Goal: Share content: Share content

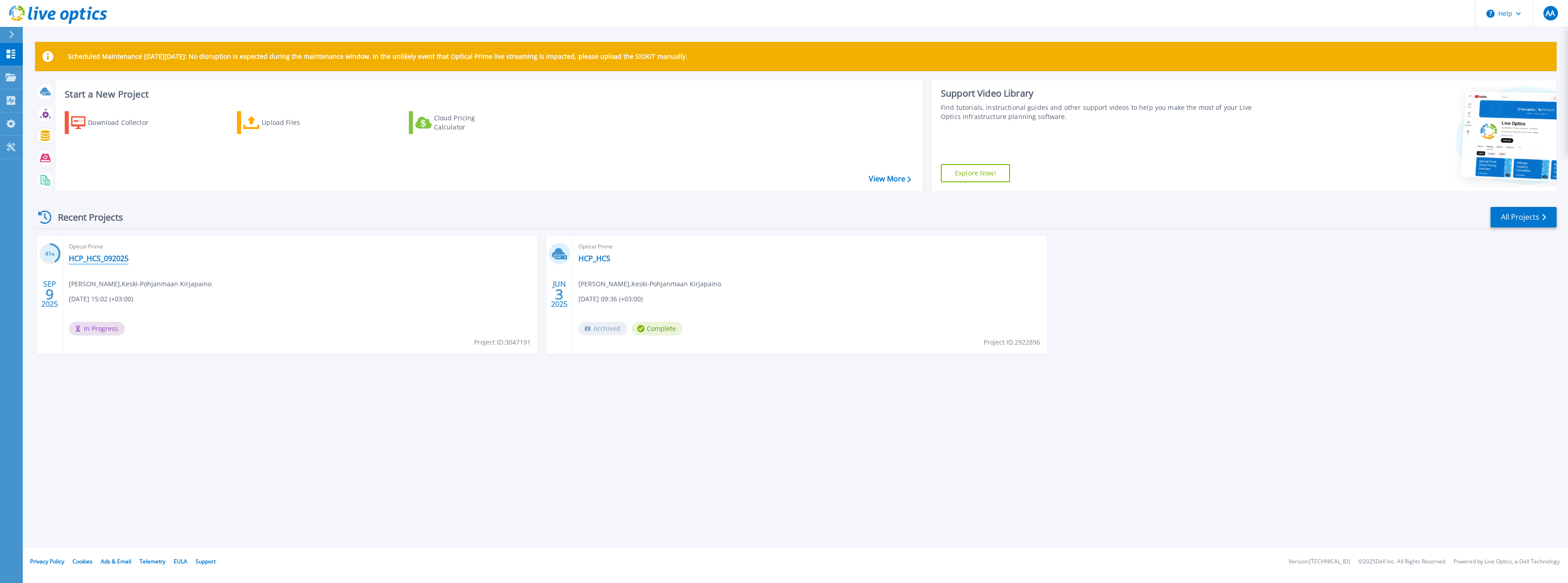
click at [115, 259] on link "HCP_HCS_092025" at bounding box center [98, 259] width 59 height 9
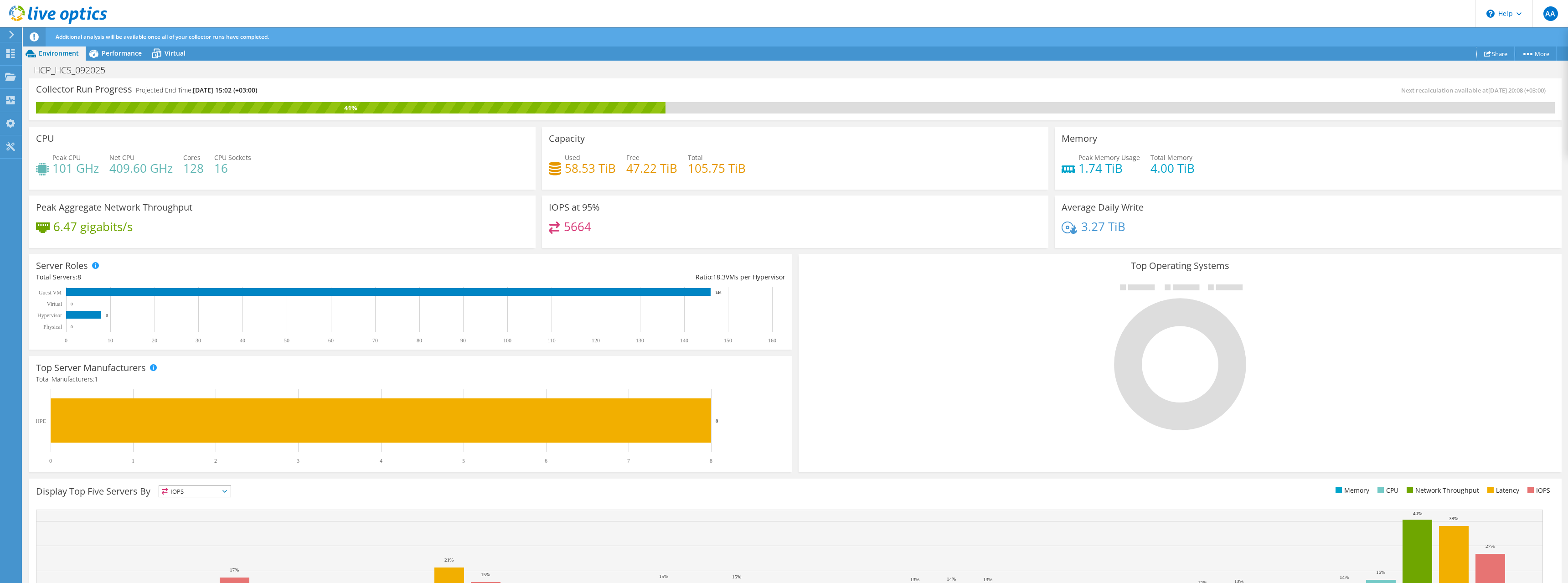
click at [1487, 56] on icon at bounding box center [1487, 53] width 6 height 6
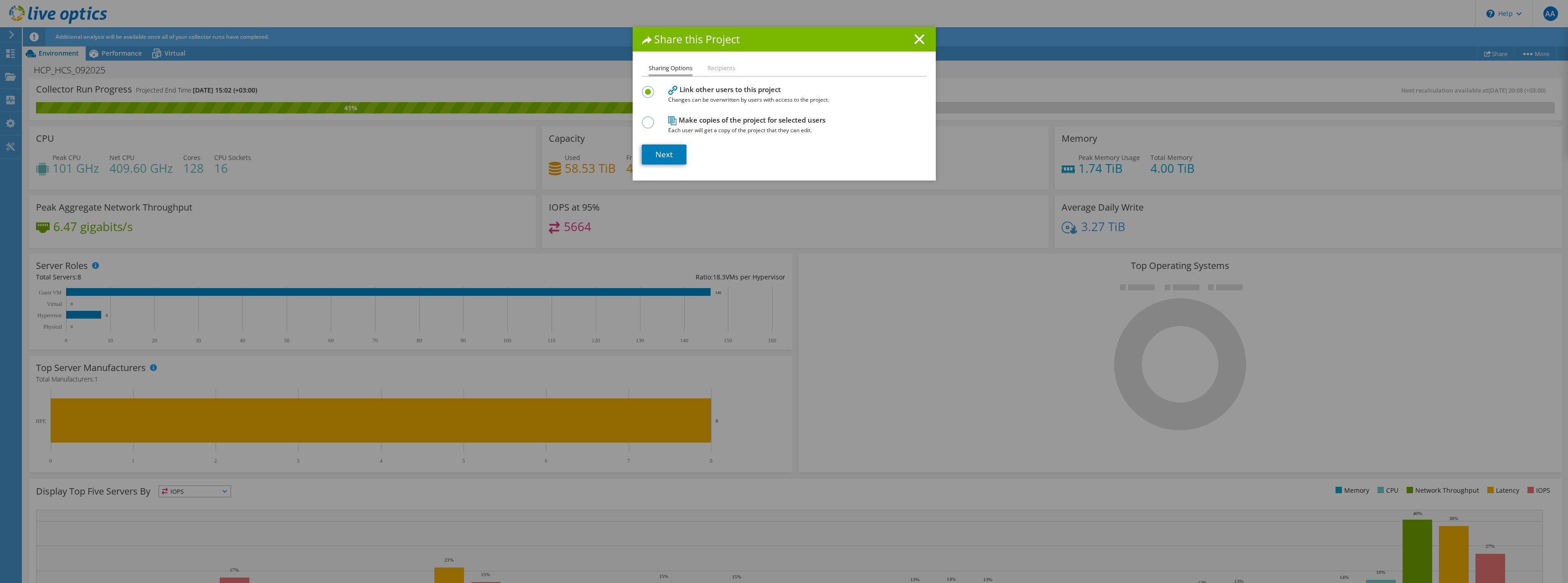
click at [687, 123] on h4 "Make copies of the project for selected users Each user will get a copy of the …" at bounding box center [781, 125] width 228 height 20
click at [708, 70] on li "Recipients" at bounding box center [721, 69] width 27 height 11
click at [643, 119] on label at bounding box center [650, 117] width 16 height 2
click at [0, 0] on input "radio" at bounding box center [0, 0] width 0 height 0
click at [677, 153] on link "Next" at bounding box center [664, 155] width 45 height 20
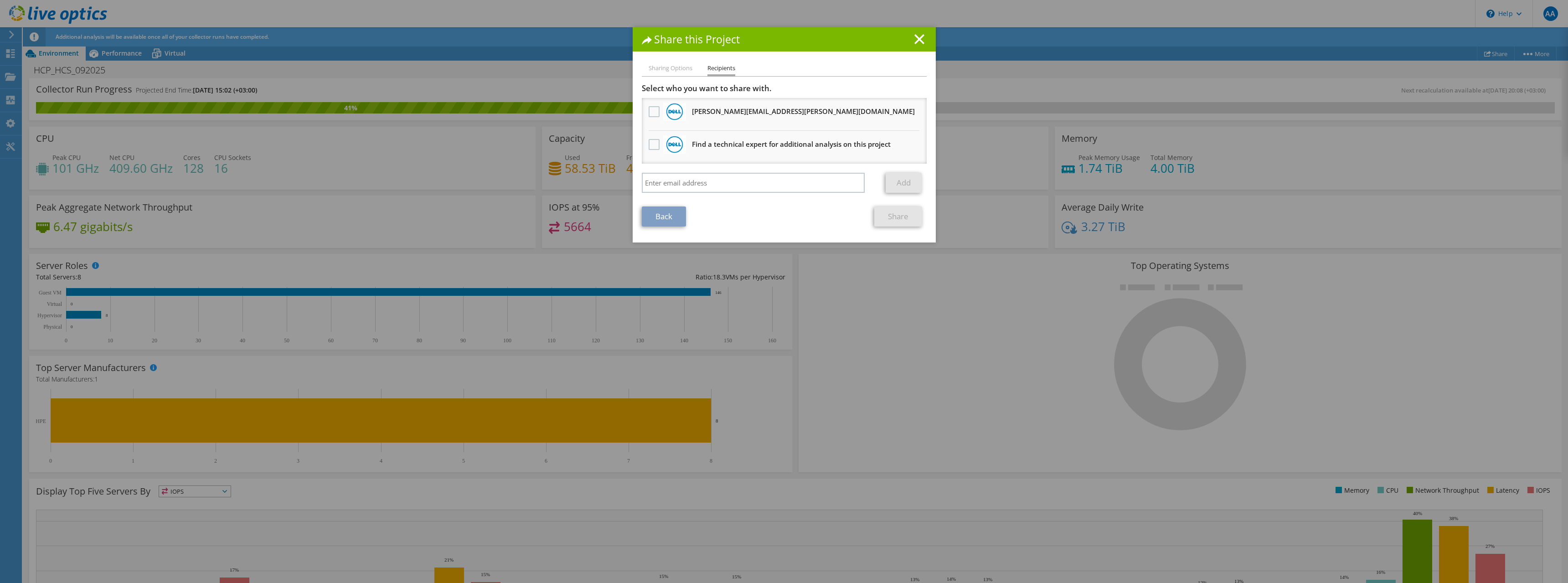
click at [679, 70] on li "Sharing Options" at bounding box center [671, 69] width 44 height 11
click at [918, 39] on icon at bounding box center [919, 38] width 10 height 10
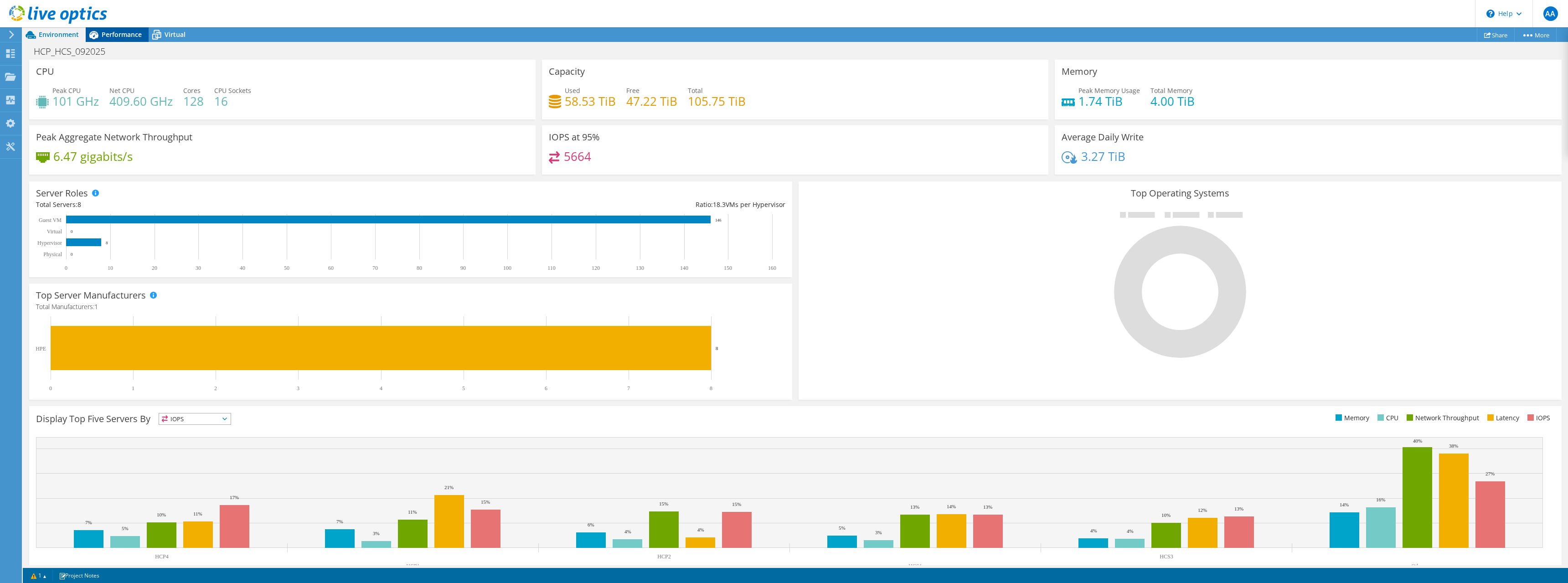
click at [115, 31] on span "Performance" at bounding box center [122, 34] width 40 height 8
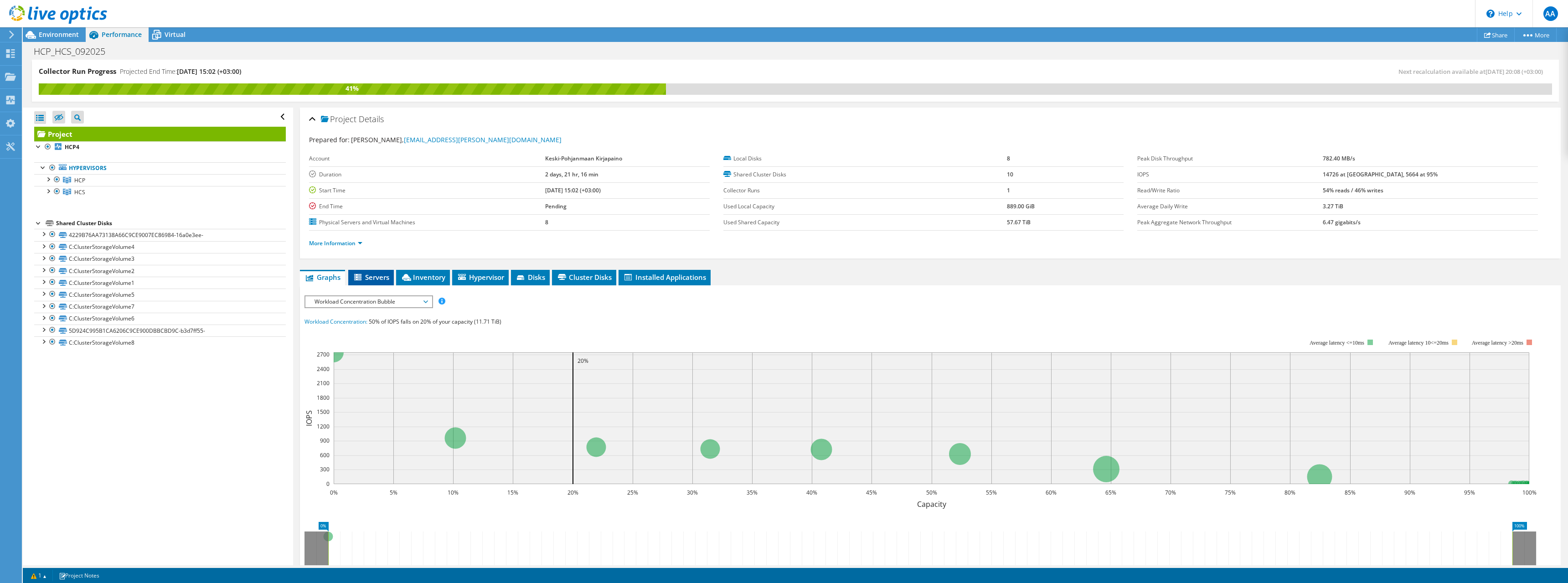
click at [363, 276] on icon at bounding box center [359, 277] width 9 height 7
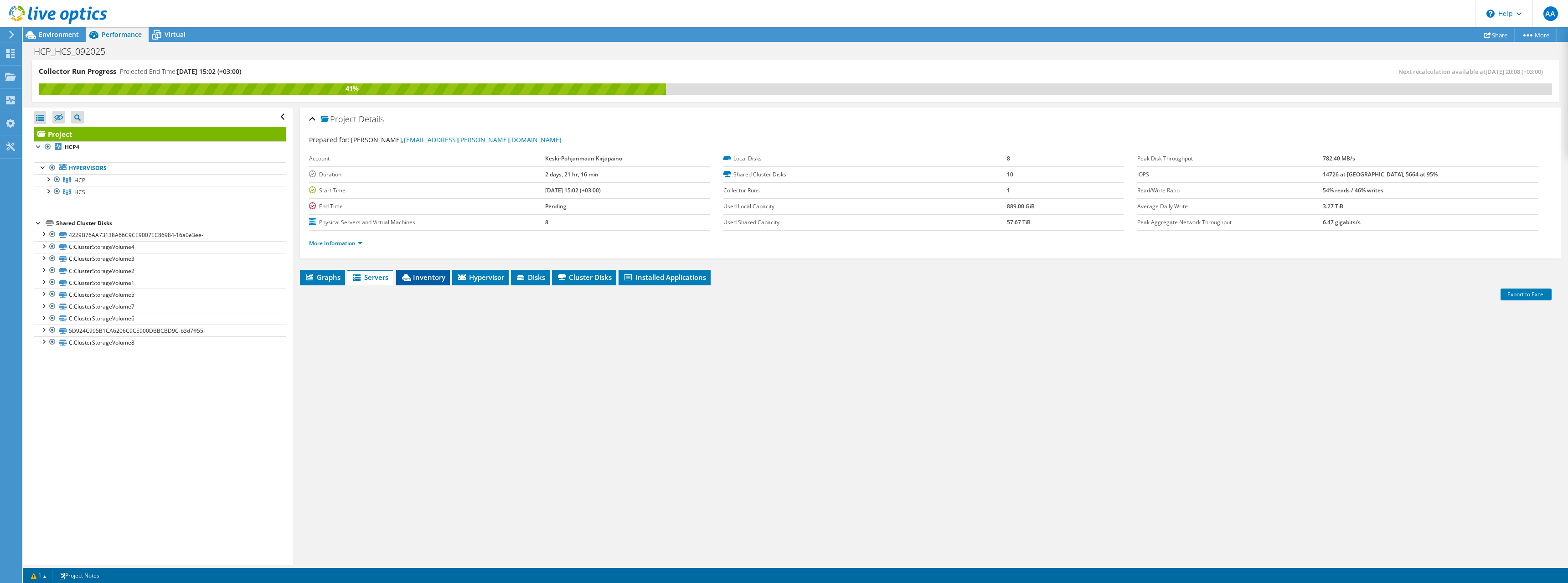
click at [437, 280] on span "Inventory" at bounding box center [423, 277] width 45 height 9
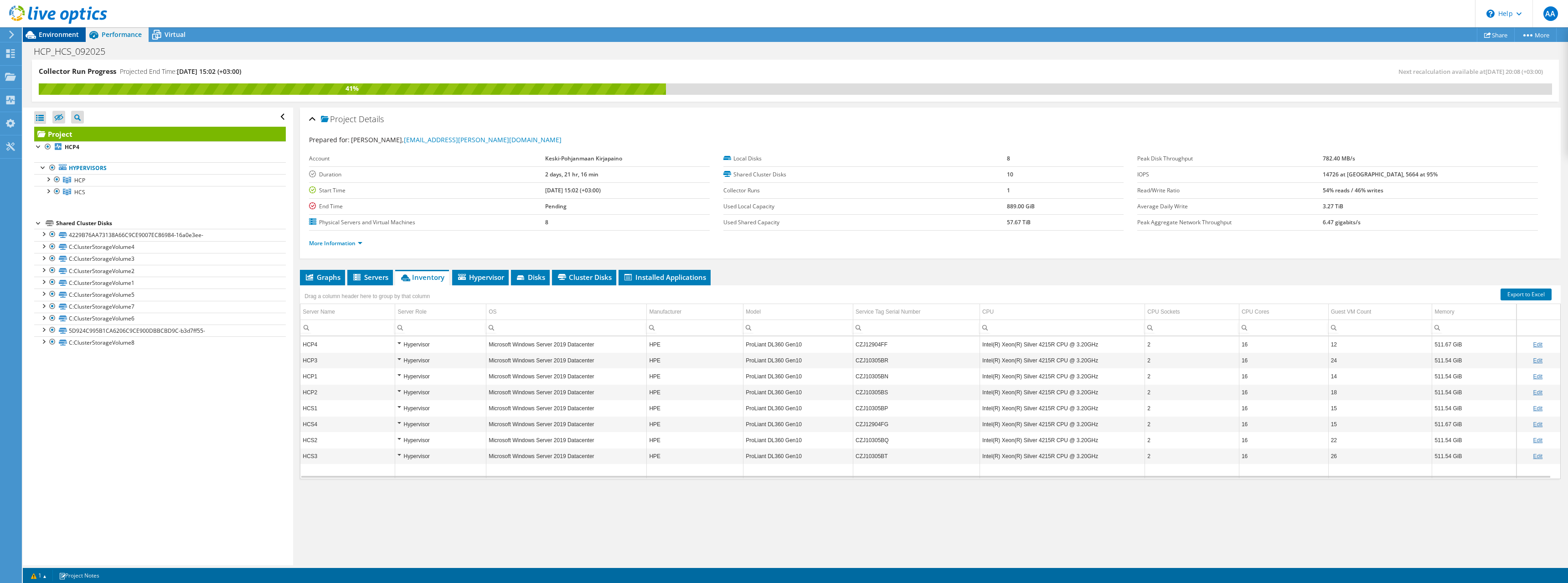
click at [80, 36] on div "Environment" at bounding box center [54, 35] width 63 height 15
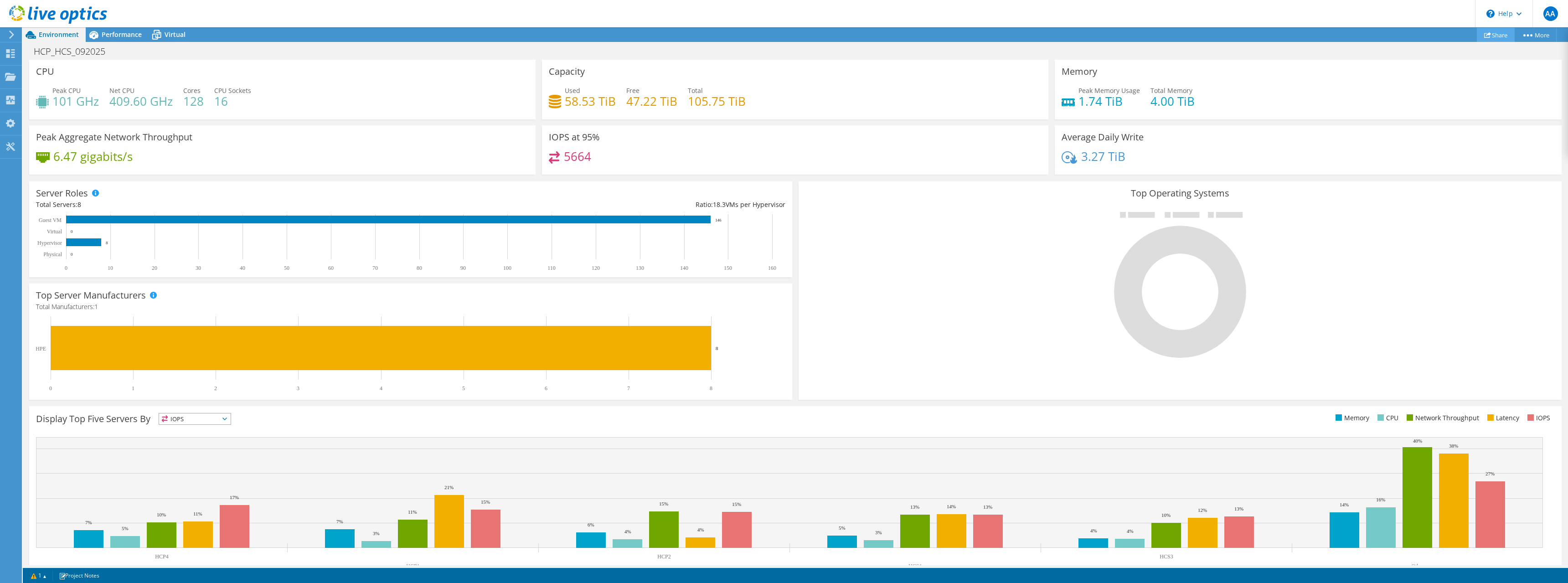
click at [1494, 35] on link "Share" at bounding box center [1495, 34] width 38 height 14
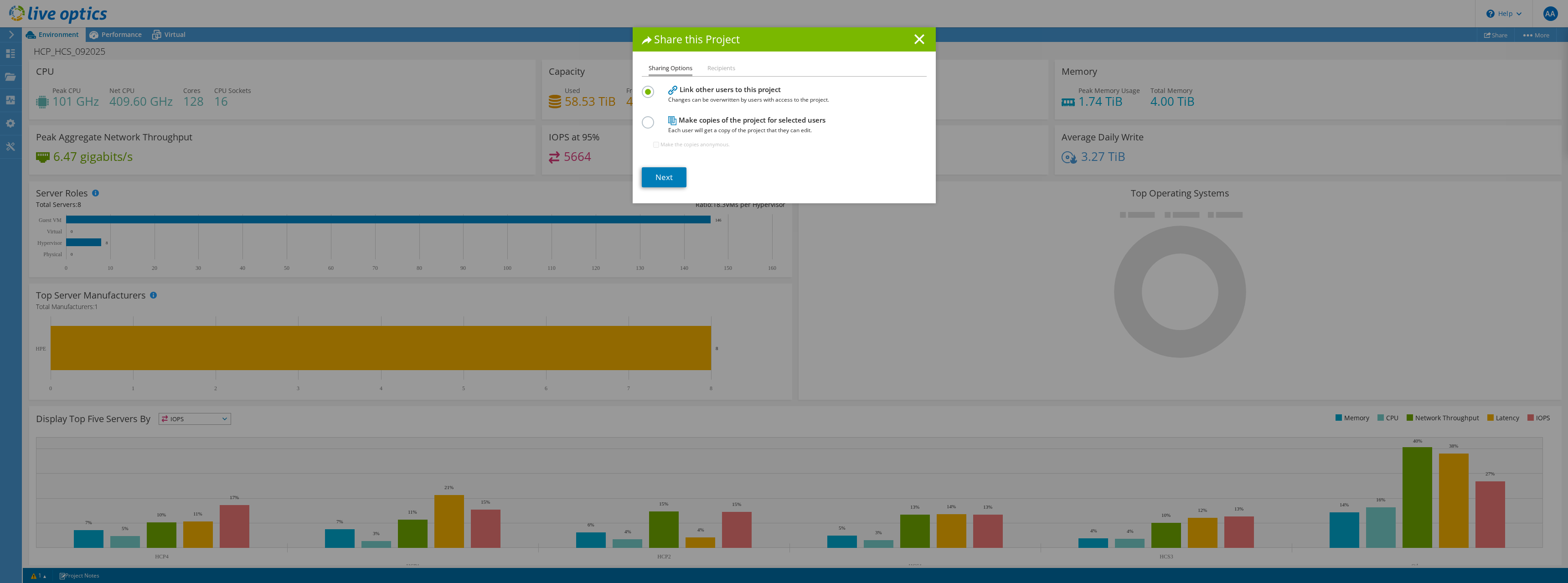
click at [682, 122] on h4 "Make copies of the project for selected users Each user will get a copy of the …" at bounding box center [781, 125] width 228 height 20
click at [650, 119] on label at bounding box center [650, 117] width 16 height 2
click at [0, 0] on input "radio" at bounding box center [0, 0] width 0 height 0
click at [654, 145] on input "Make the copies anonymous." at bounding box center [656, 145] width 5 height 5
checkbox input "true"
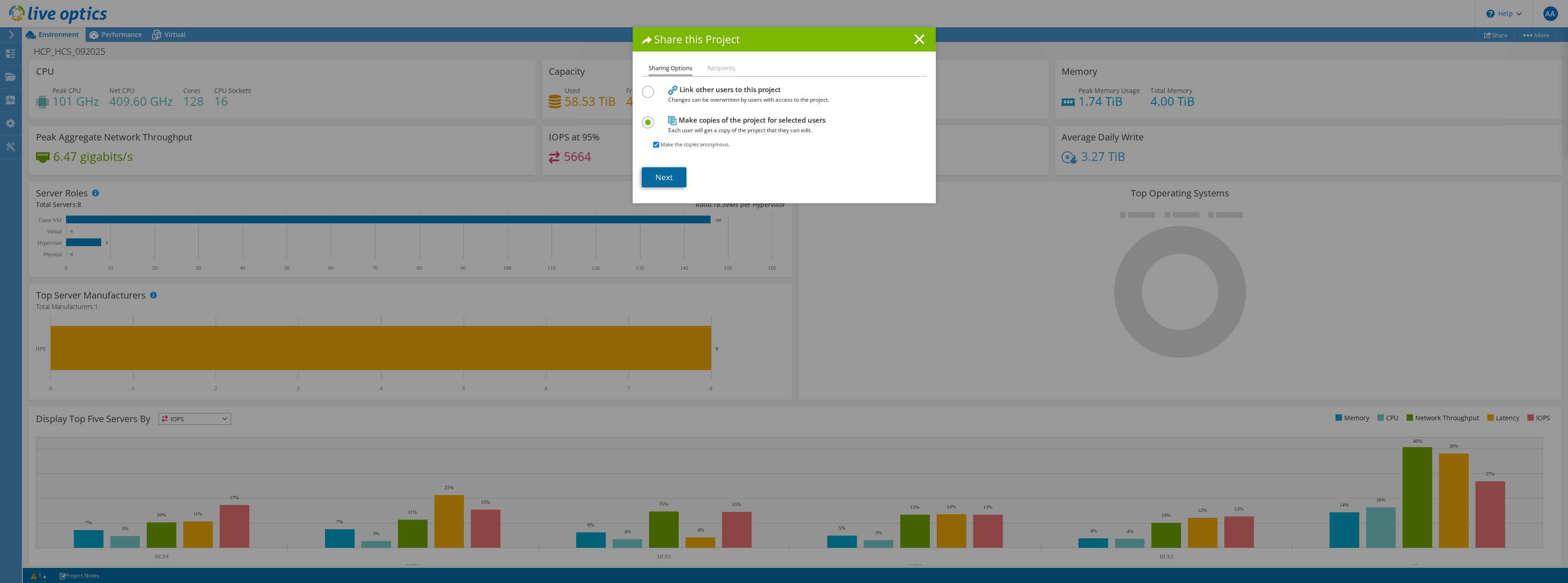
click at [661, 167] on link "Next" at bounding box center [664, 178] width 45 height 20
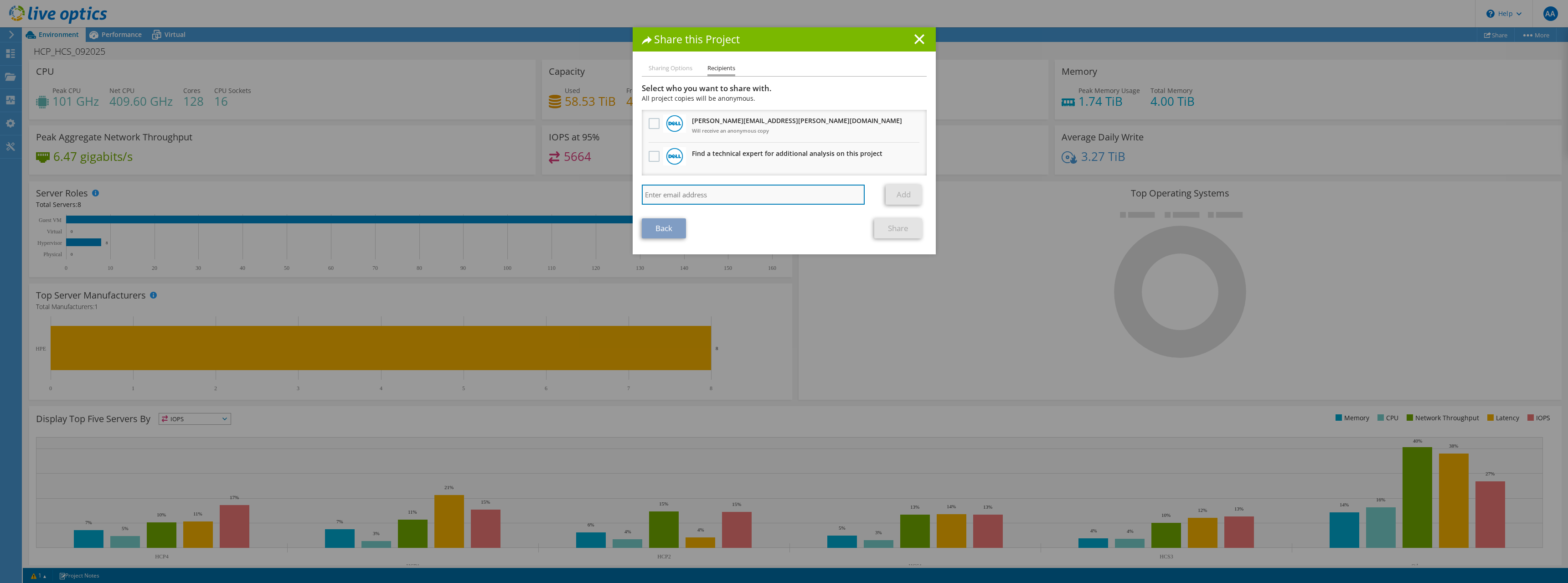
click at [728, 193] on input "search" at bounding box center [754, 195] width 223 height 20
paste input "mikko.kaipila@seclan.com"
click at [746, 193] on input "mikko.kaipila@seclan.com" at bounding box center [754, 195] width 223 height 20
type input "mikko.kaipila@seclan.com"
click at [669, 69] on li "Sharing Options" at bounding box center [671, 69] width 44 height 11
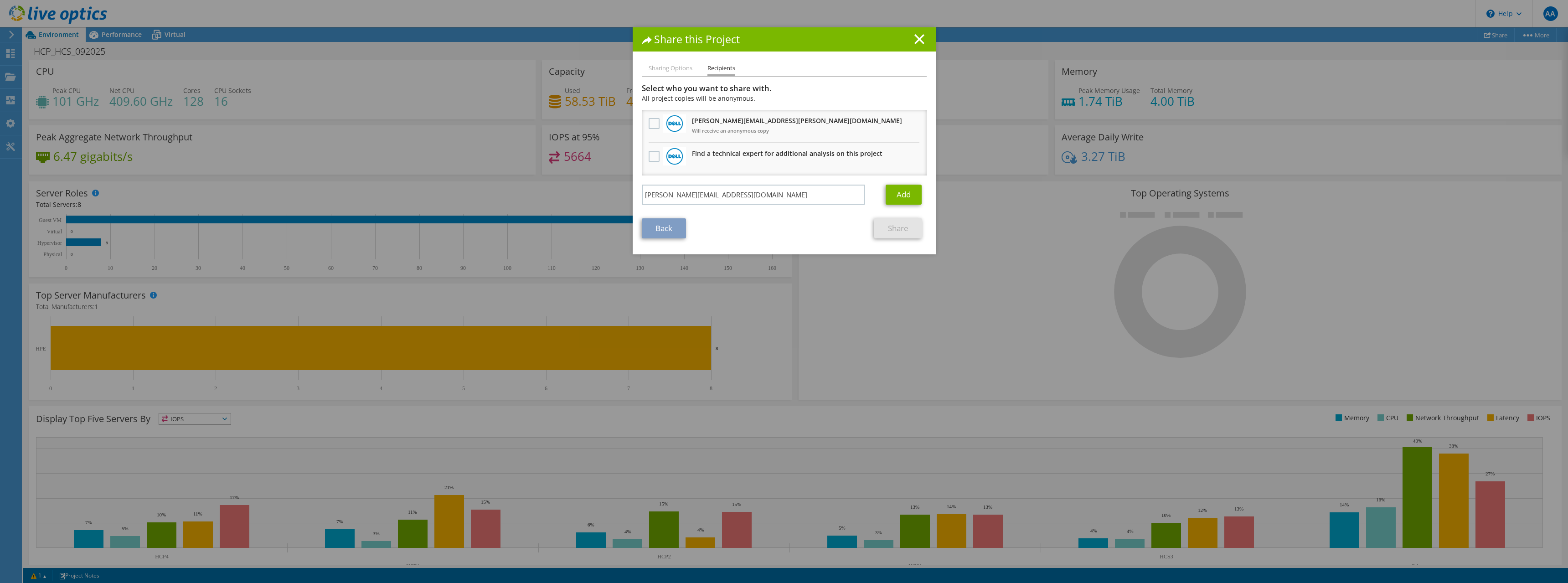
click at [670, 234] on link "Back" at bounding box center [664, 229] width 44 height 20
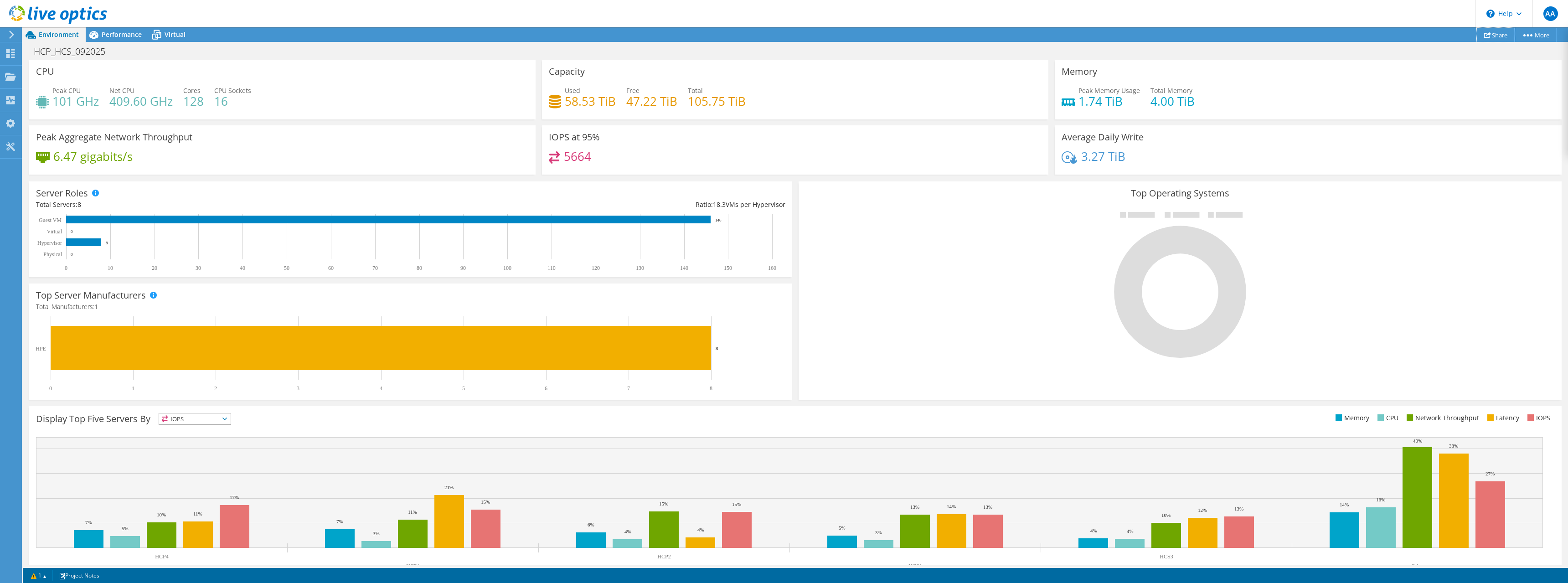
click at [1495, 37] on link "Share" at bounding box center [1495, 34] width 38 height 14
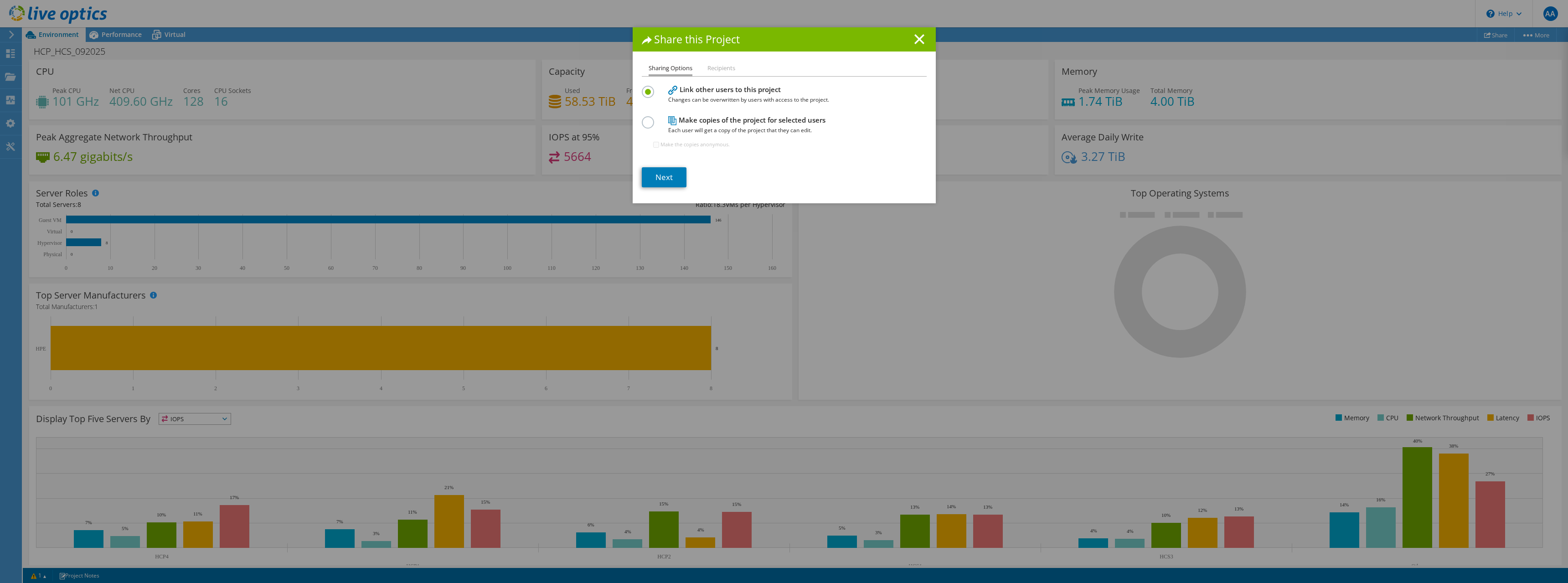
click at [702, 121] on h4 "Make copies of the project for selected users Each user will get a copy of the …" at bounding box center [781, 125] width 228 height 20
click at [639, 119] on div "Sharing Options Recipients Link other users to this project Changes can be over…" at bounding box center [784, 133] width 303 height 140
click at [642, 119] on label at bounding box center [650, 117] width 16 height 2
click at [0, 0] on input "radio" at bounding box center [0, 0] width 0 height 0
click at [660, 144] on label "Make the copies anonymous." at bounding box center [695, 145] width 70 height 9
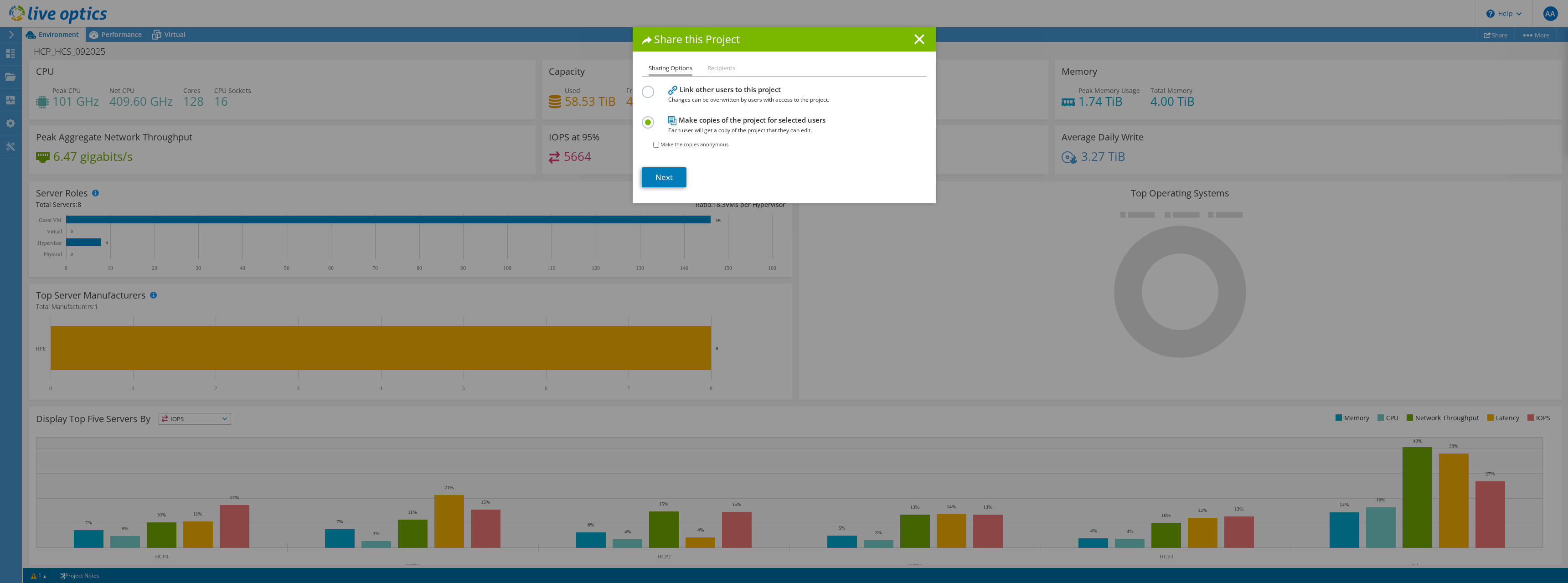
click at [660, 144] on input "Make the copies anonymous." at bounding box center [656, 145] width 5 height 5
checkbox input "true"
click at [666, 176] on link "Next" at bounding box center [664, 178] width 45 height 20
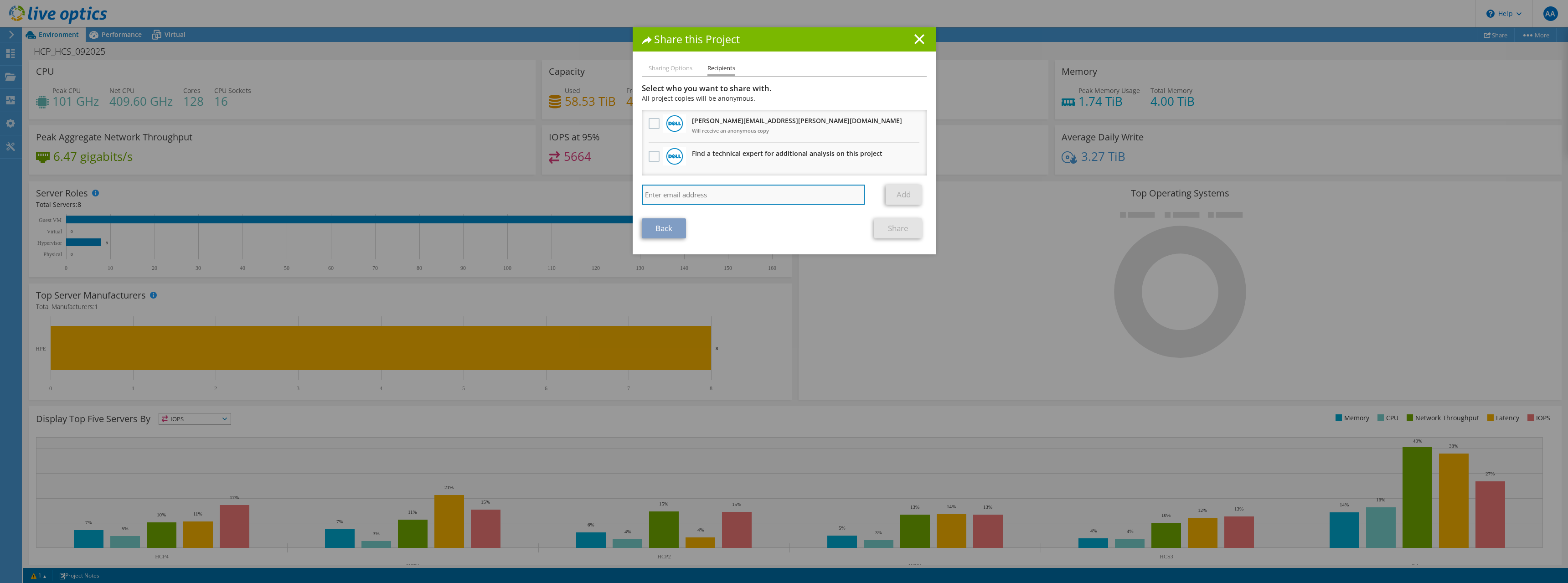
click at [682, 205] on input "search" at bounding box center [754, 195] width 223 height 20
type input "antti.asiala@asiala.info"
click at [904, 197] on link "Add" at bounding box center [903, 195] width 36 height 20
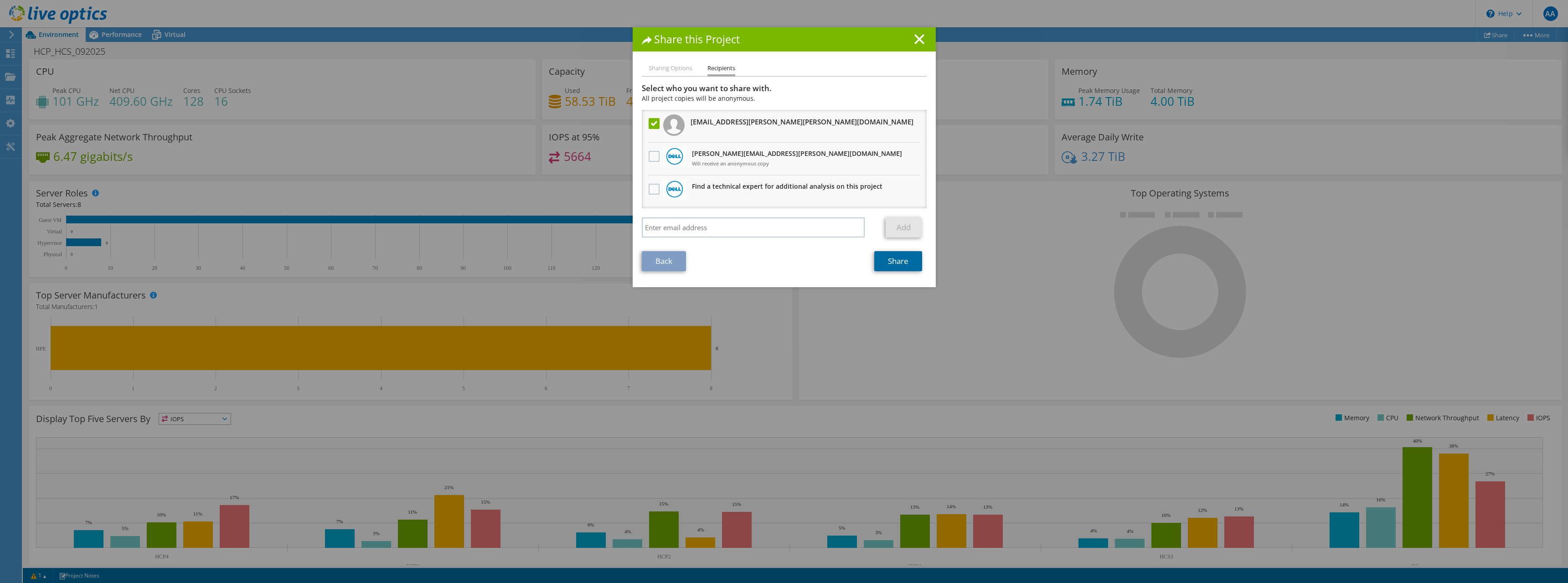
click at [879, 261] on link "Share" at bounding box center [898, 262] width 48 height 20
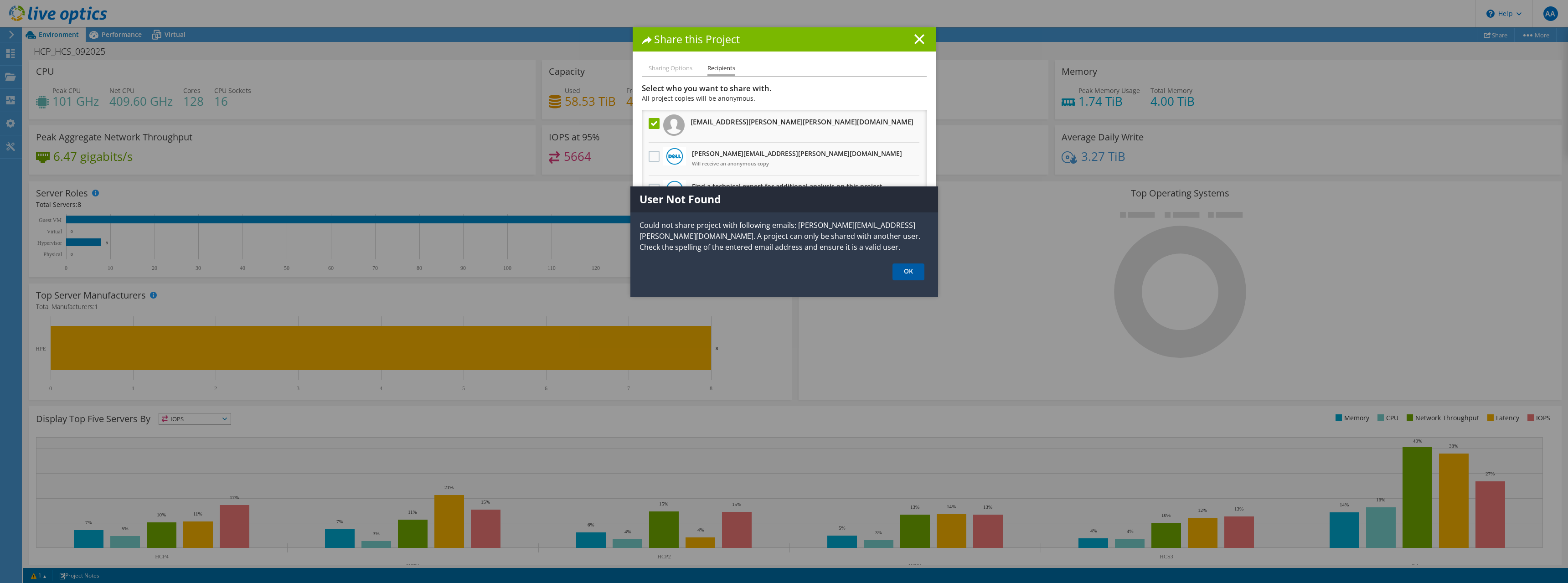
click at [895, 275] on link "OK" at bounding box center [908, 272] width 32 height 16
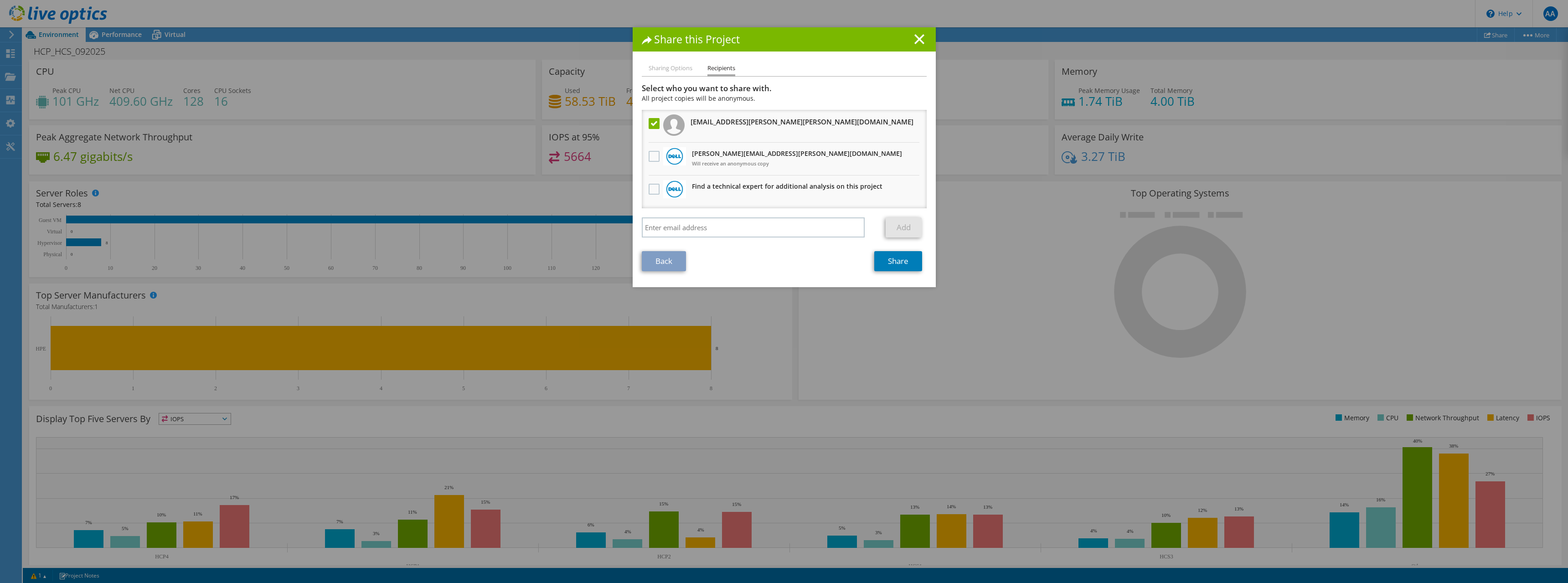
click at [665, 69] on li "Sharing Options" at bounding box center [671, 69] width 44 height 11
click at [675, 265] on link "Back" at bounding box center [664, 262] width 44 height 20
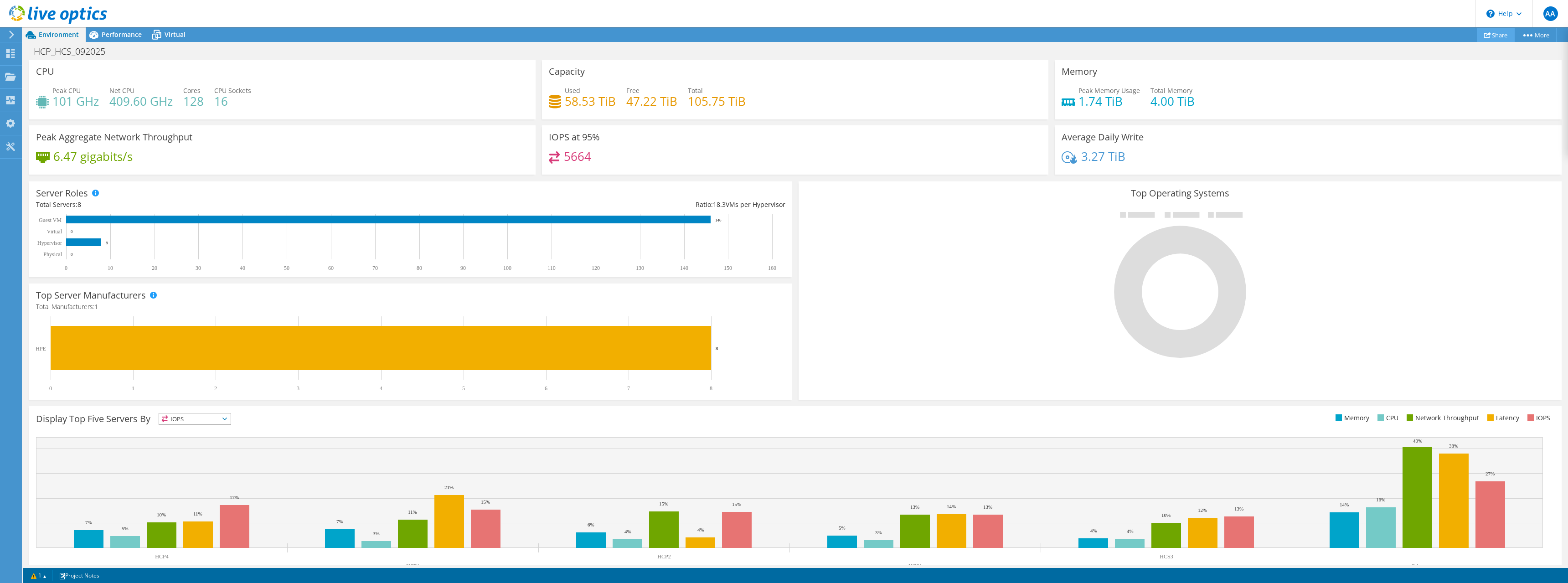
click at [1504, 37] on link "Share" at bounding box center [1495, 34] width 38 height 14
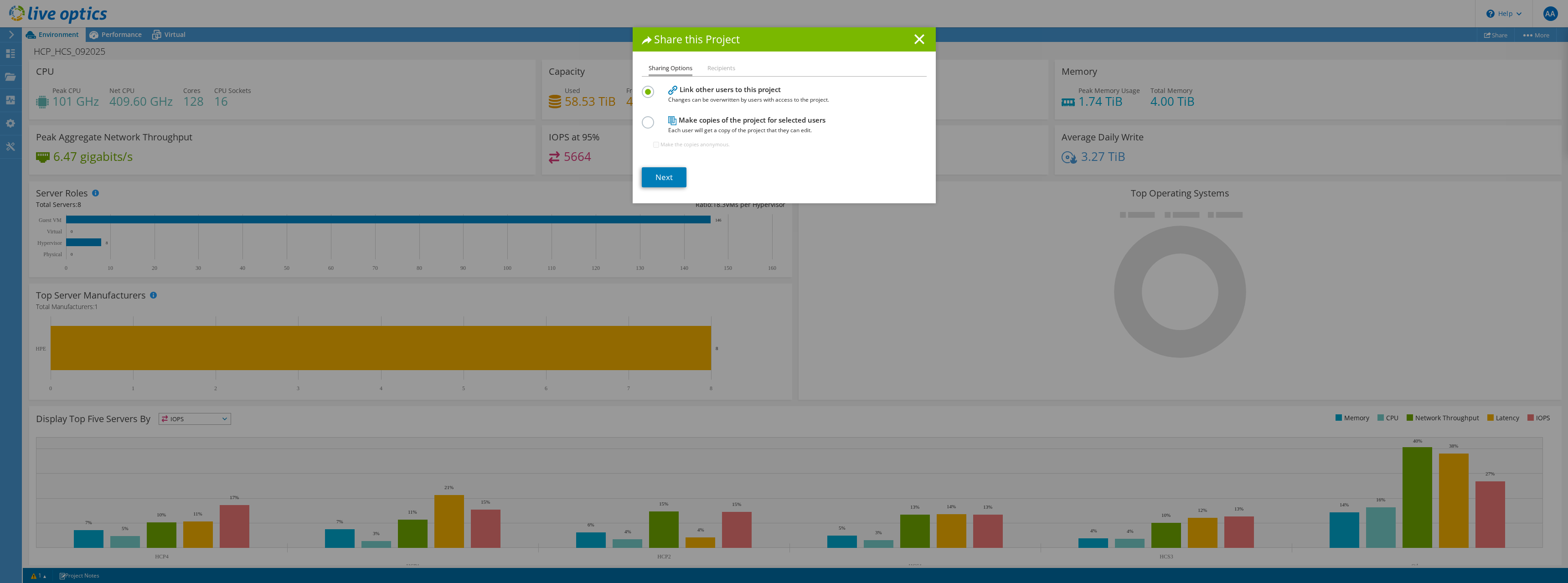
click at [689, 120] on h4 "Make copies of the project for selected users Each user will get a copy of the …" at bounding box center [781, 125] width 228 height 20
click at [644, 119] on label at bounding box center [650, 117] width 16 height 2
click at [0, 0] on input "radio" at bounding box center [0, 0] width 0 height 0
click at [670, 178] on link "Next" at bounding box center [664, 178] width 45 height 20
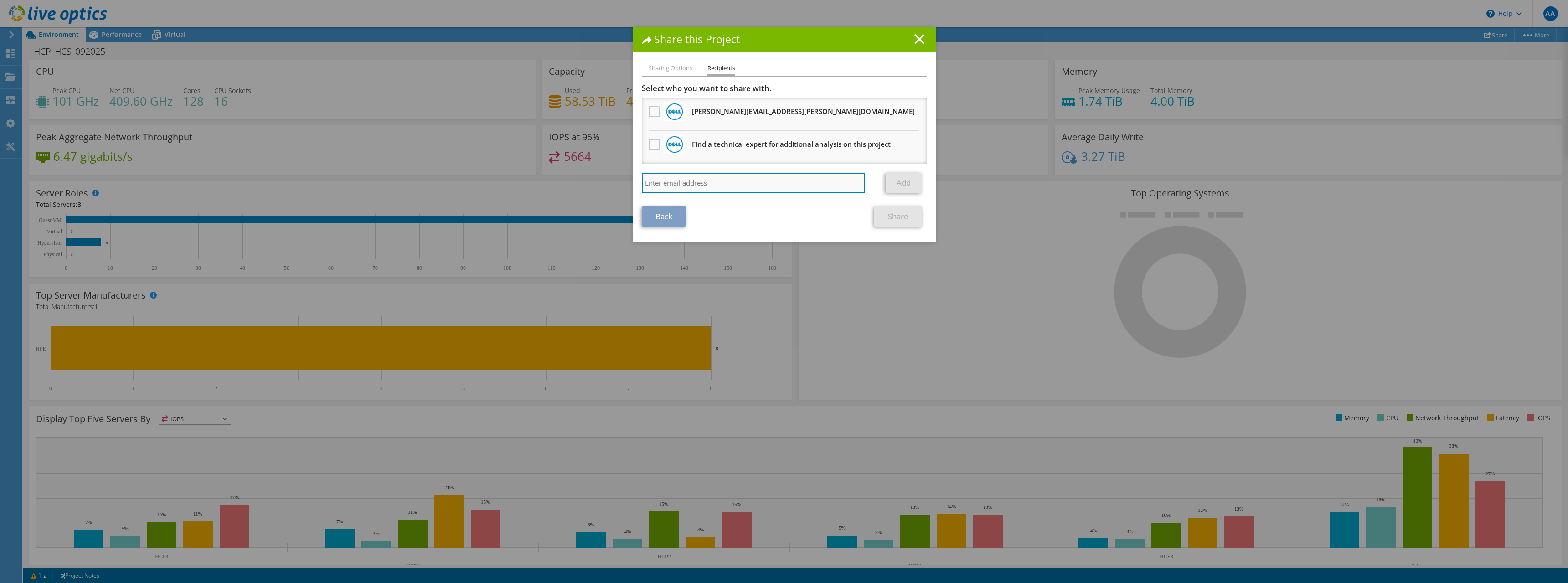
click at [781, 185] on input "search" at bounding box center [754, 183] width 223 height 20
paste input "mikko.kaipila@seclan.com"
type input "mikko.kaipila@seclan.com"
click at [892, 187] on link "Add" at bounding box center [903, 183] width 36 height 20
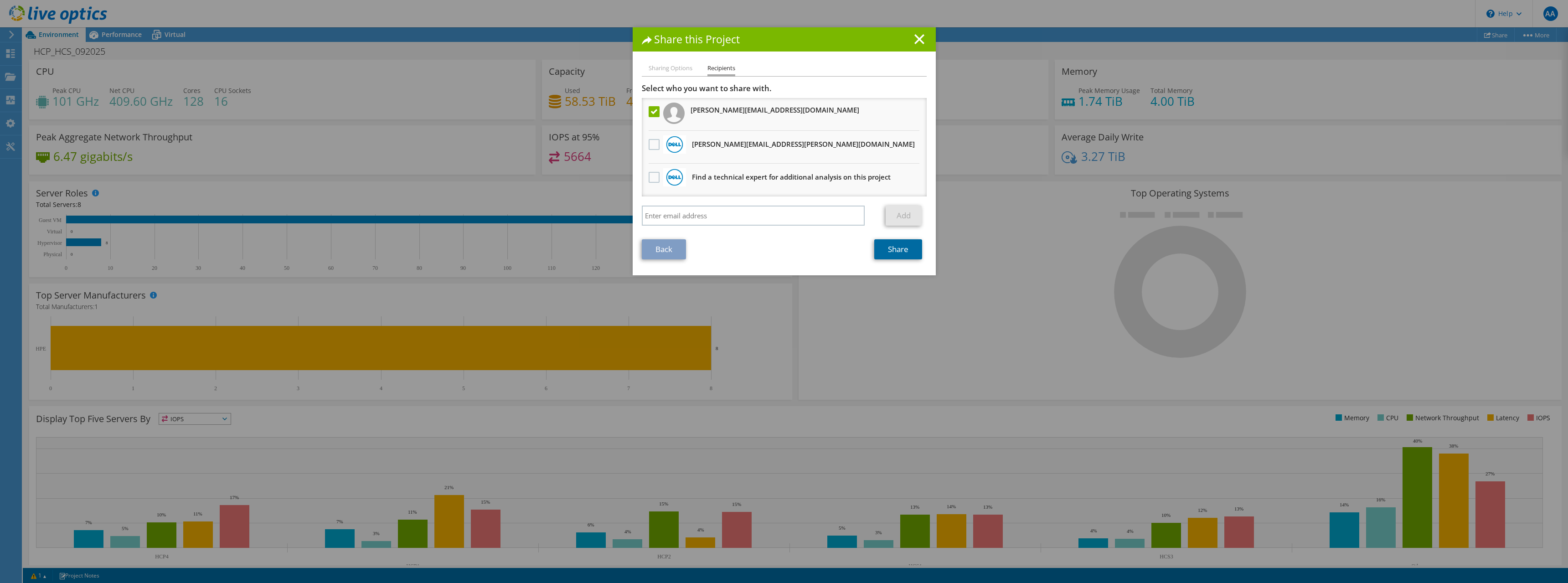
click at [889, 248] on link "Share" at bounding box center [898, 250] width 48 height 20
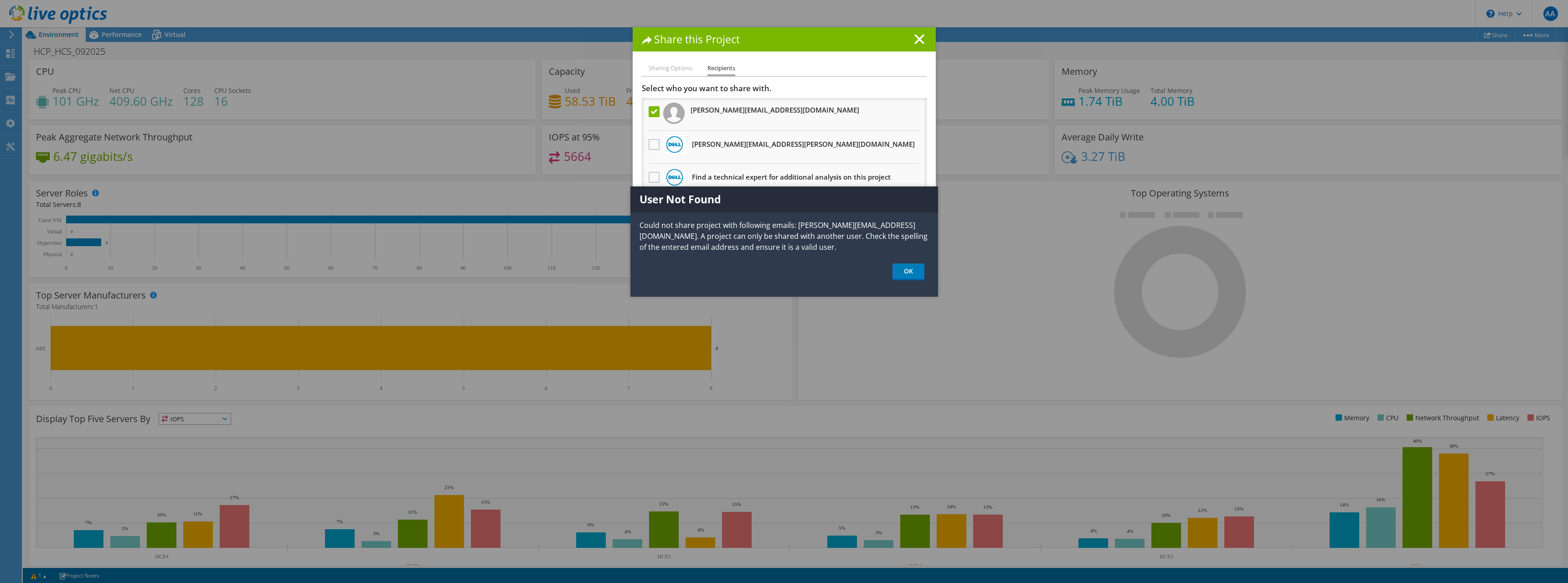
click at [886, 273] on ul "OK" at bounding box center [784, 272] width 307 height 16
click at [898, 272] on link "OK" at bounding box center [908, 272] width 32 height 16
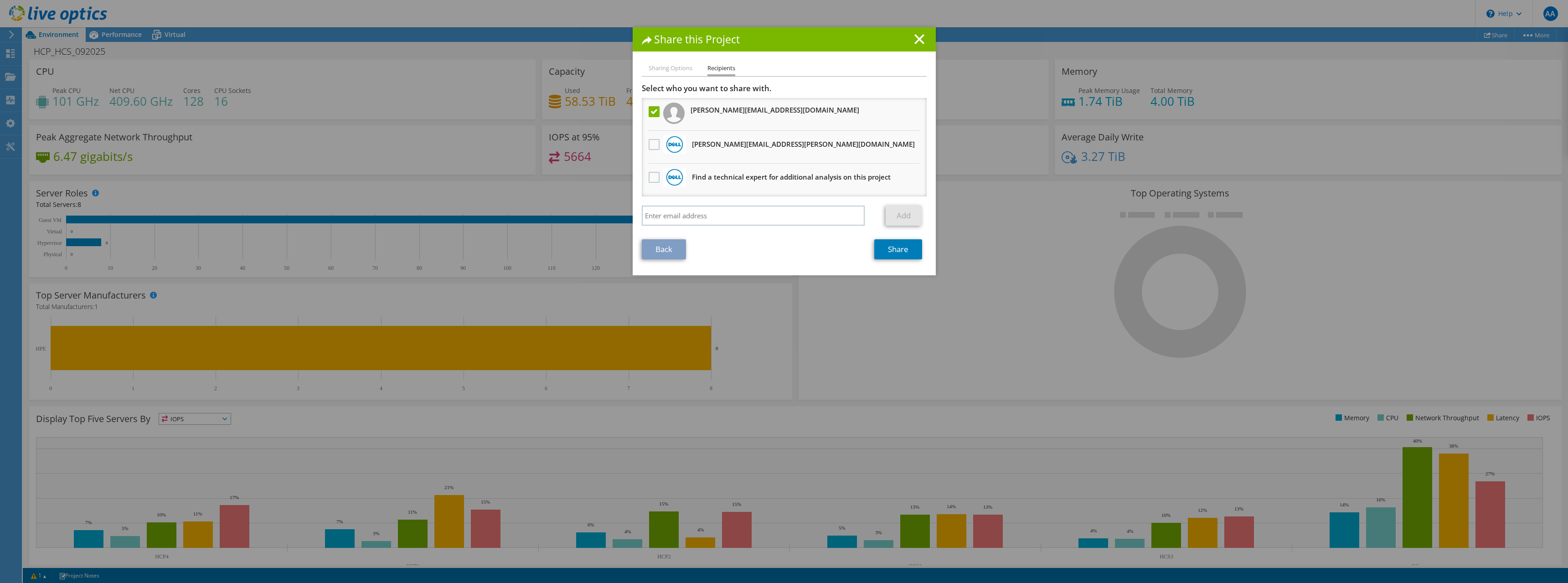
click at [683, 80] on div "Sharing Options Recipients Link other users to this project Changes can be over…" at bounding box center [784, 169] width 303 height 212
click at [661, 249] on link "Back" at bounding box center [664, 250] width 44 height 20
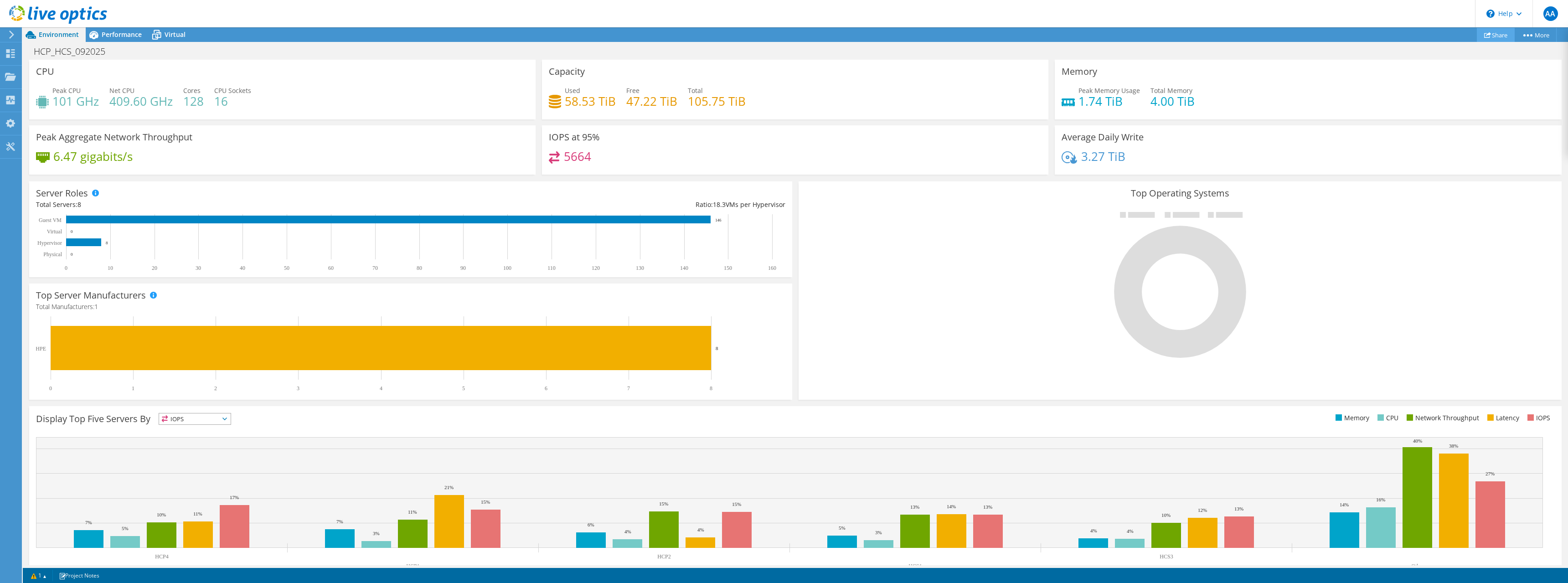
click at [1505, 36] on link "Share" at bounding box center [1495, 34] width 38 height 14
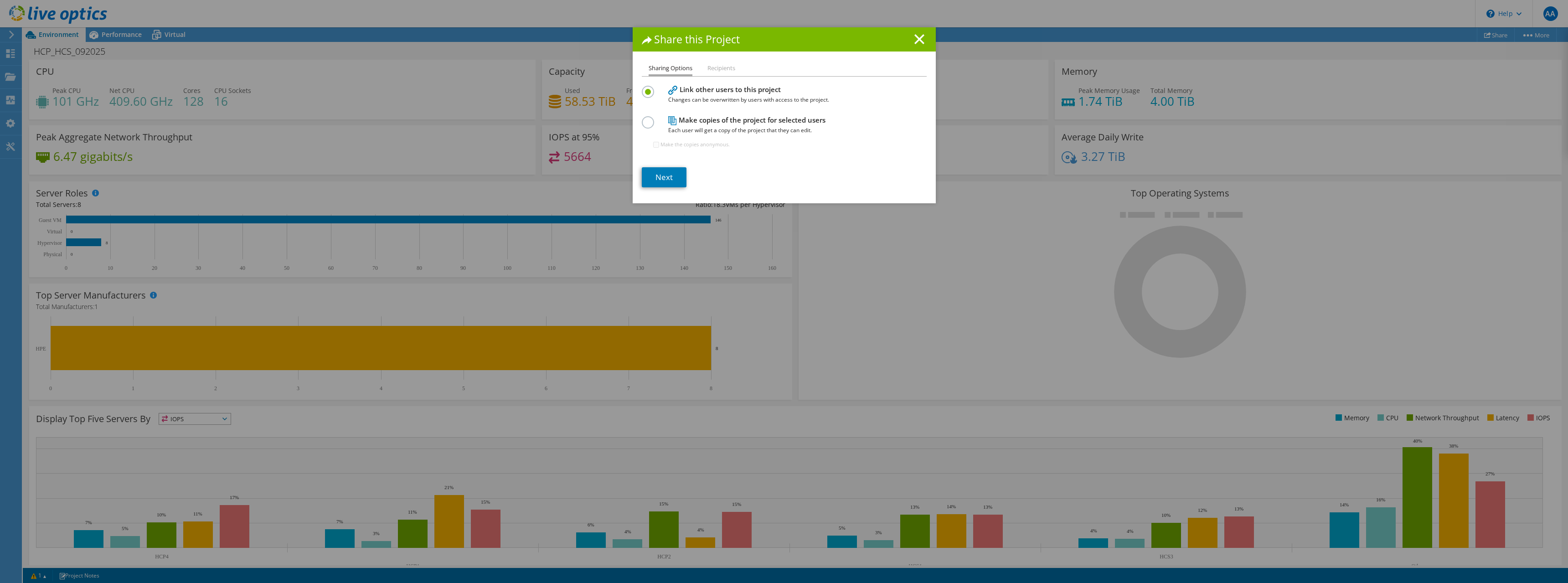
drag, startPoint x: 715, startPoint y: 114, endPoint x: 706, endPoint y: 121, distance: 11.4
click at [716, 114] on div "Make copies of the project for selected users Each user will get a copy of the …" at bounding box center [784, 136] width 285 height 44
click at [642, 119] on label at bounding box center [650, 117] width 16 height 2
click at [0, 0] on input "radio" at bounding box center [0, 0] width 0 height 0
click at [655, 146] on input "Make the copies anonymous." at bounding box center [656, 145] width 5 height 5
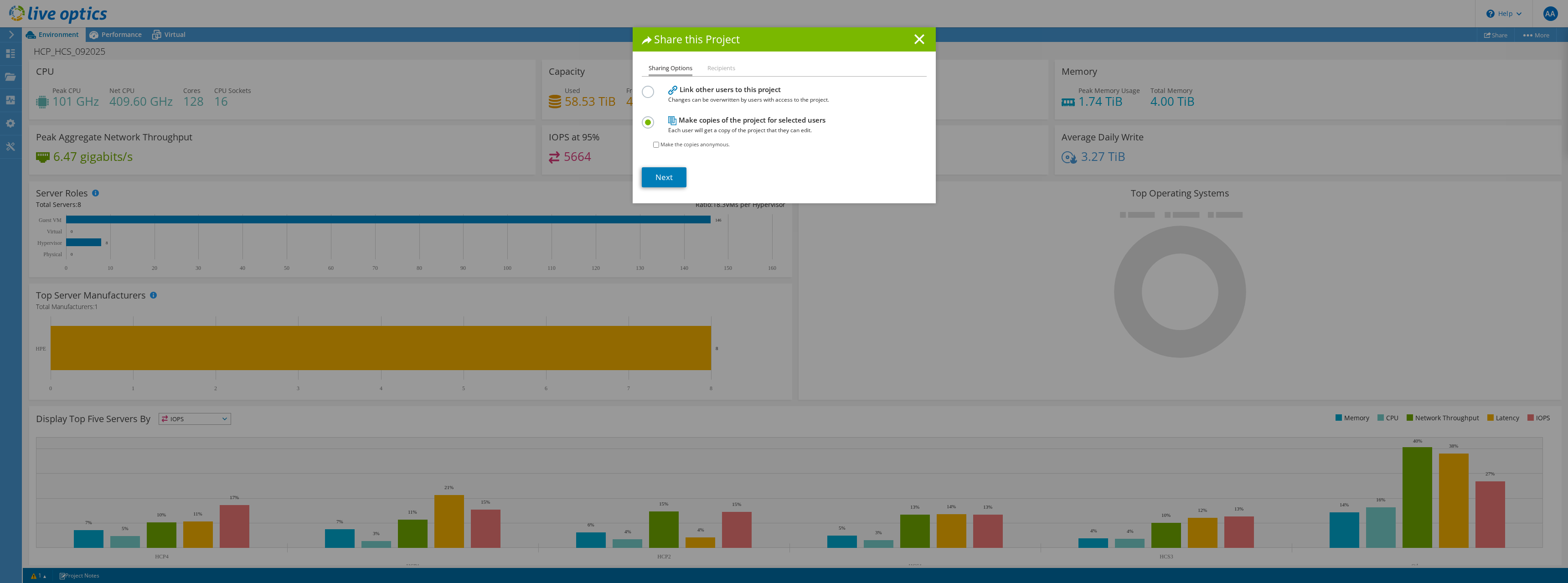
checkbox input "true"
click at [670, 178] on link "Next" at bounding box center [664, 178] width 45 height 20
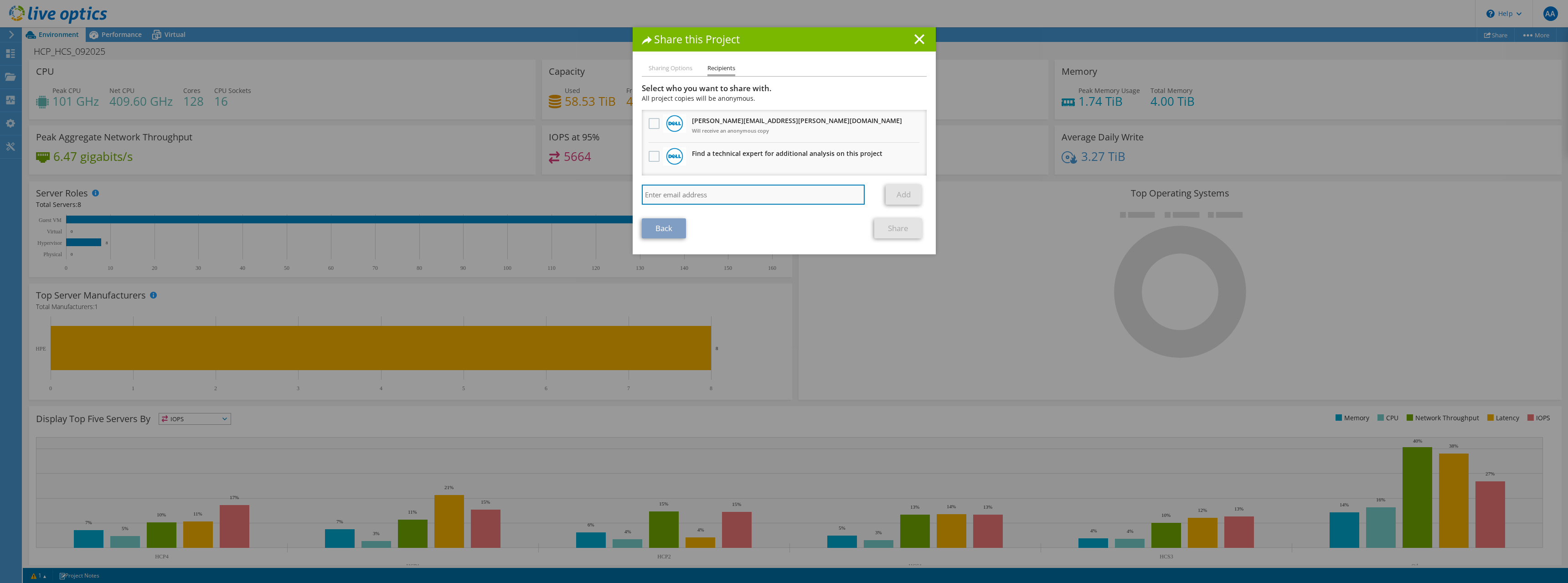
click at [709, 199] on input "search" at bounding box center [754, 195] width 223 height 20
paste input "elias.pekkala@alpit.io"
type input "elias.pekkala@alpit.io"
click at [904, 200] on link "Add" at bounding box center [903, 195] width 36 height 20
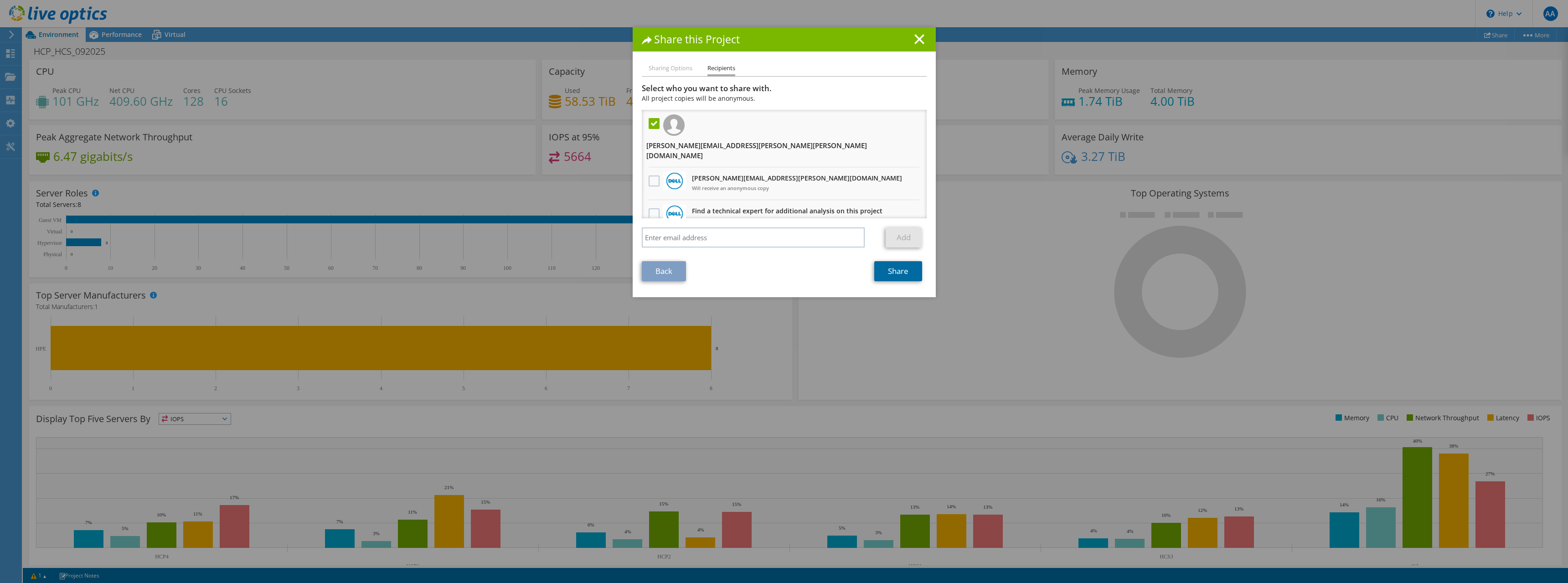
click at [890, 266] on link "Share" at bounding box center [898, 272] width 48 height 20
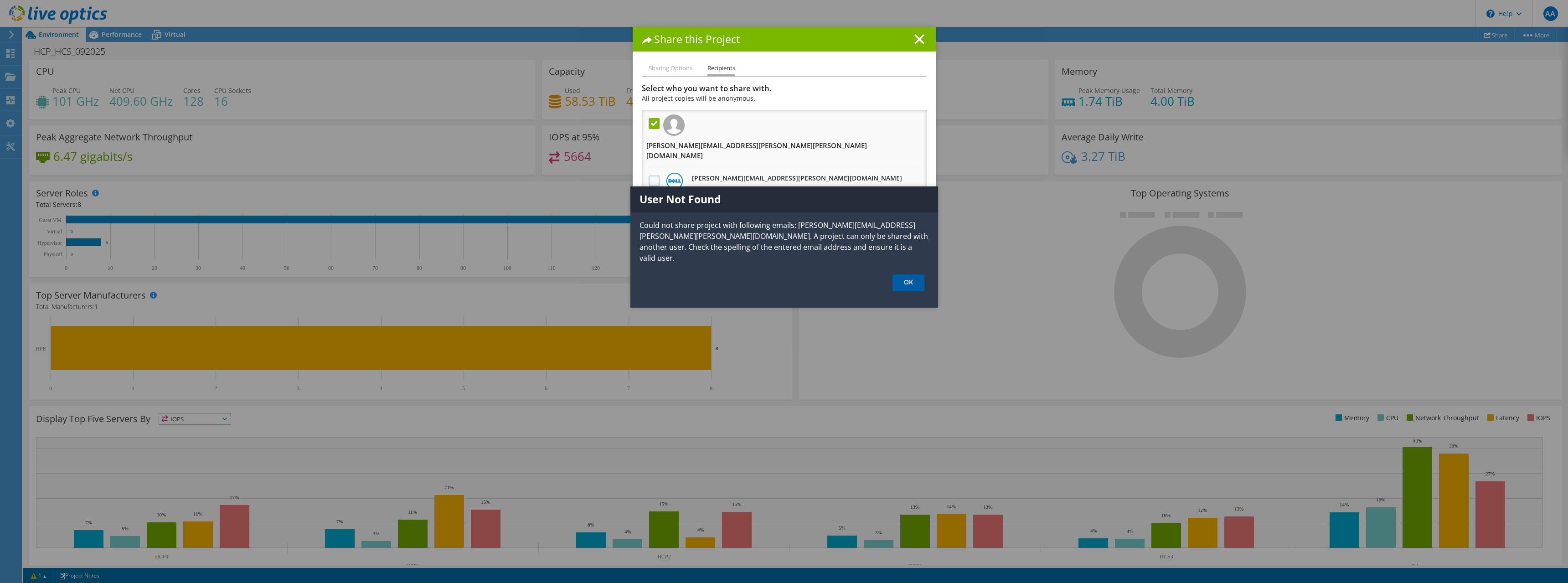
click at [915, 275] on link "OK" at bounding box center [908, 283] width 32 height 16
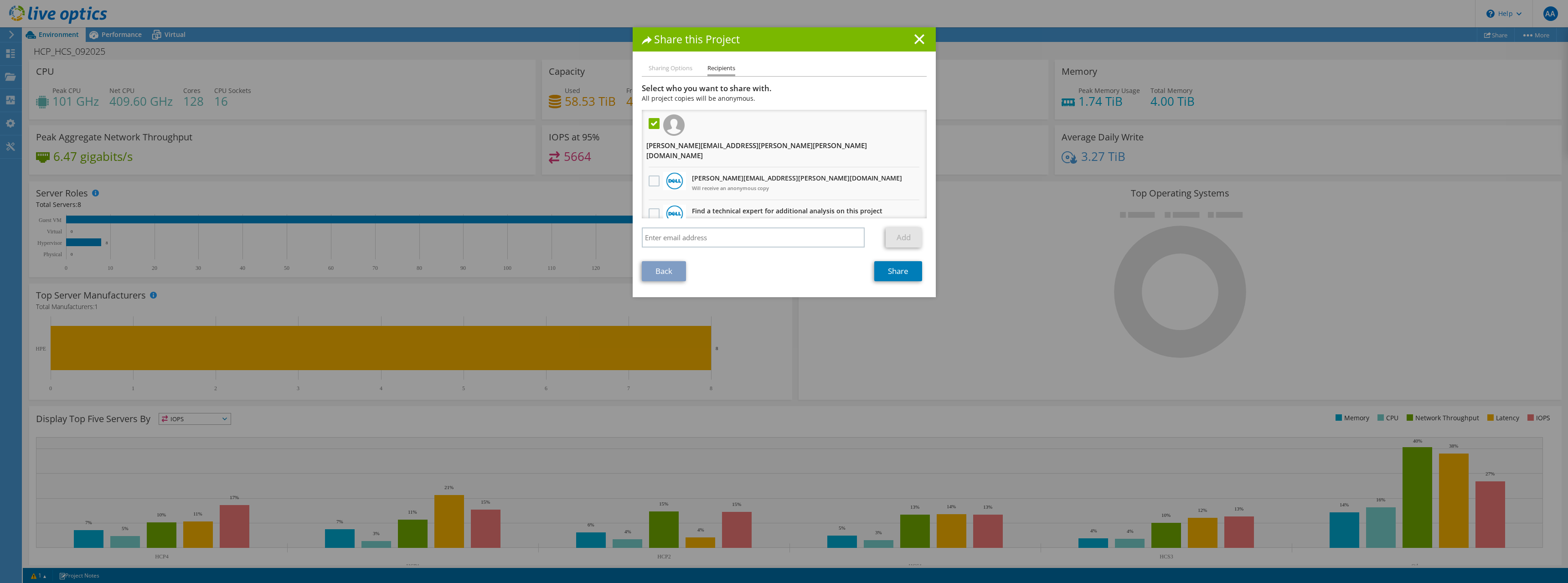
click at [910, 45] on h1 "Share this Project" at bounding box center [784, 38] width 285 height 10
click at [915, 40] on line at bounding box center [919, 39] width 9 height 9
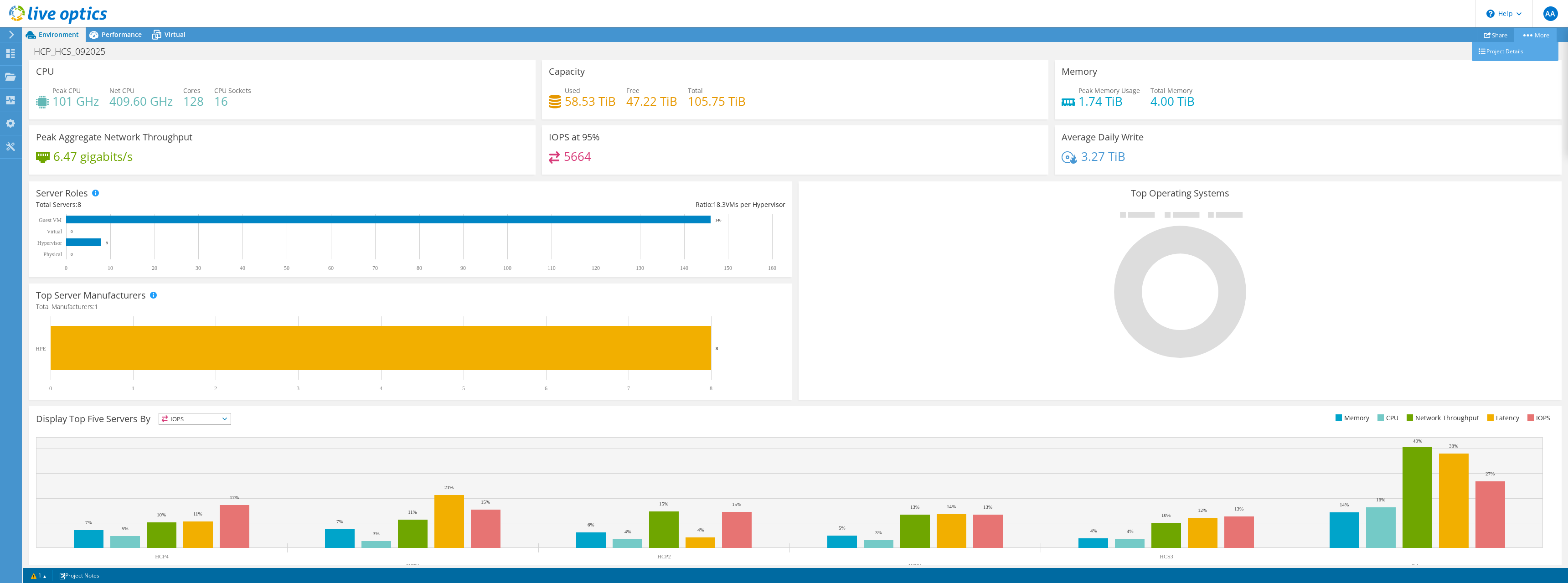
click at [1534, 35] on link "More" at bounding box center [1535, 34] width 42 height 14
click at [1491, 62] on div "Memory Peak Memory Usage 1.74 TiB Total Memory 4.00 TiB" at bounding box center [1308, 89] width 507 height 59
click at [1521, 39] on link "More" at bounding box center [1535, 34] width 42 height 14
click at [1499, 52] on link "Project Details" at bounding box center [1515, 51] width 87 height 19
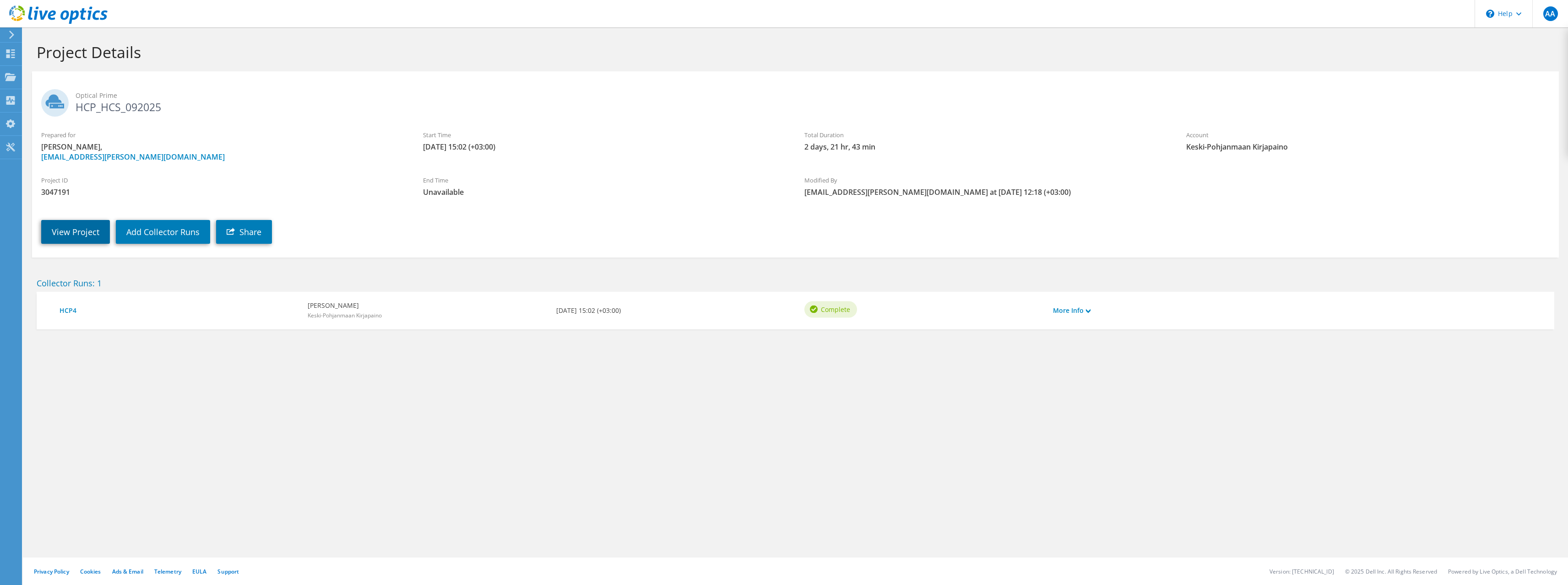
click at [73, 225] on link "View Project" at bounding box center [75, 232] width 69 height 24
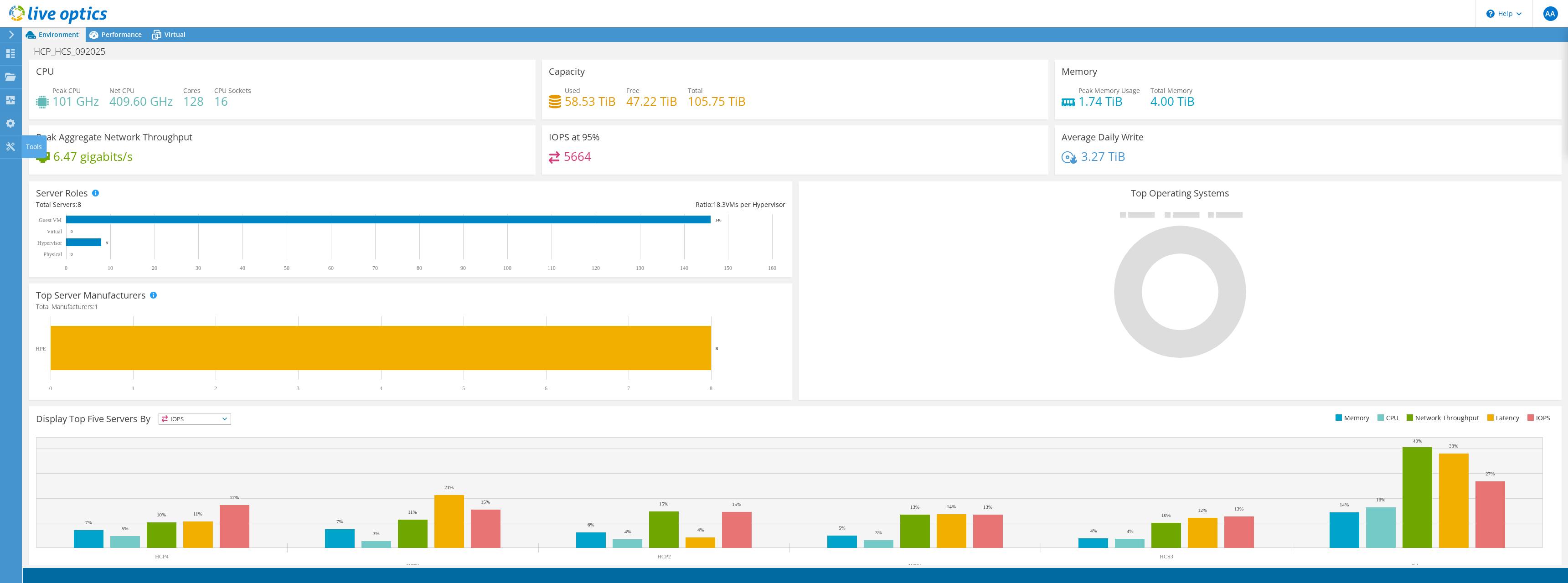
click at [22, 146] on div "Tools" at bounding box center [33, 146] width 25 height 23
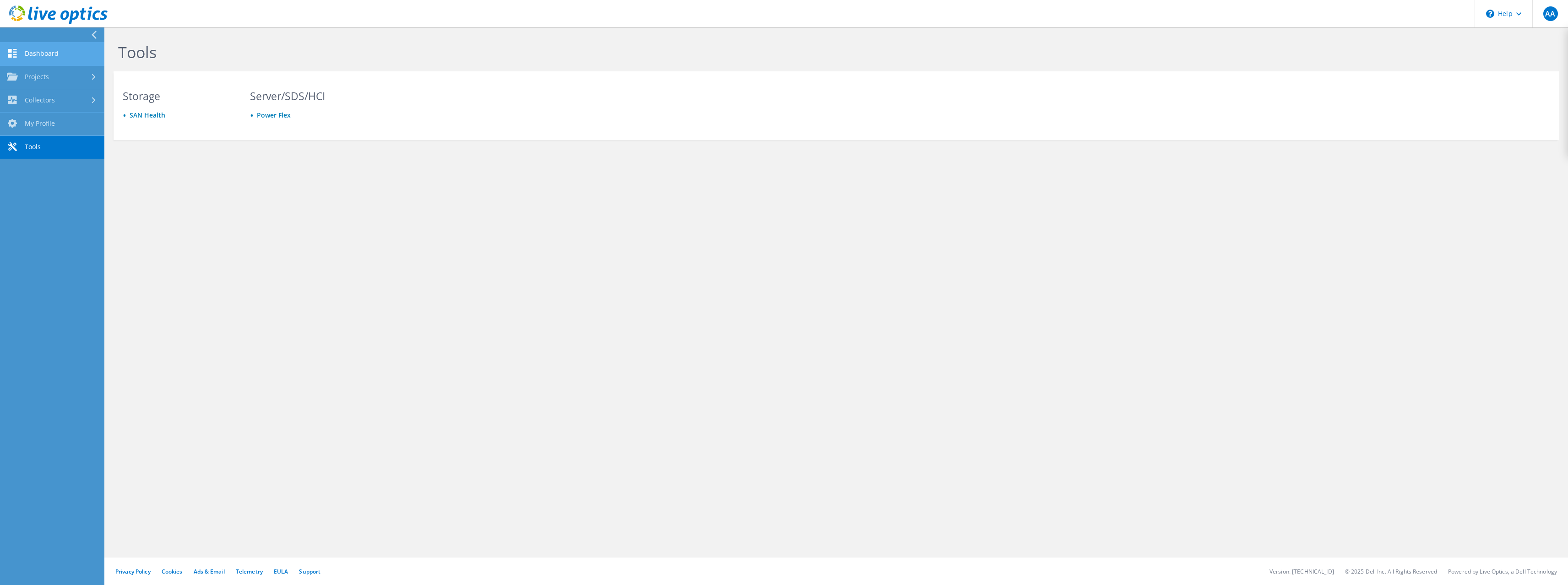
click at [45, 58] on link "Dashboard" at bounding box center [52, 53] width 105 height 23
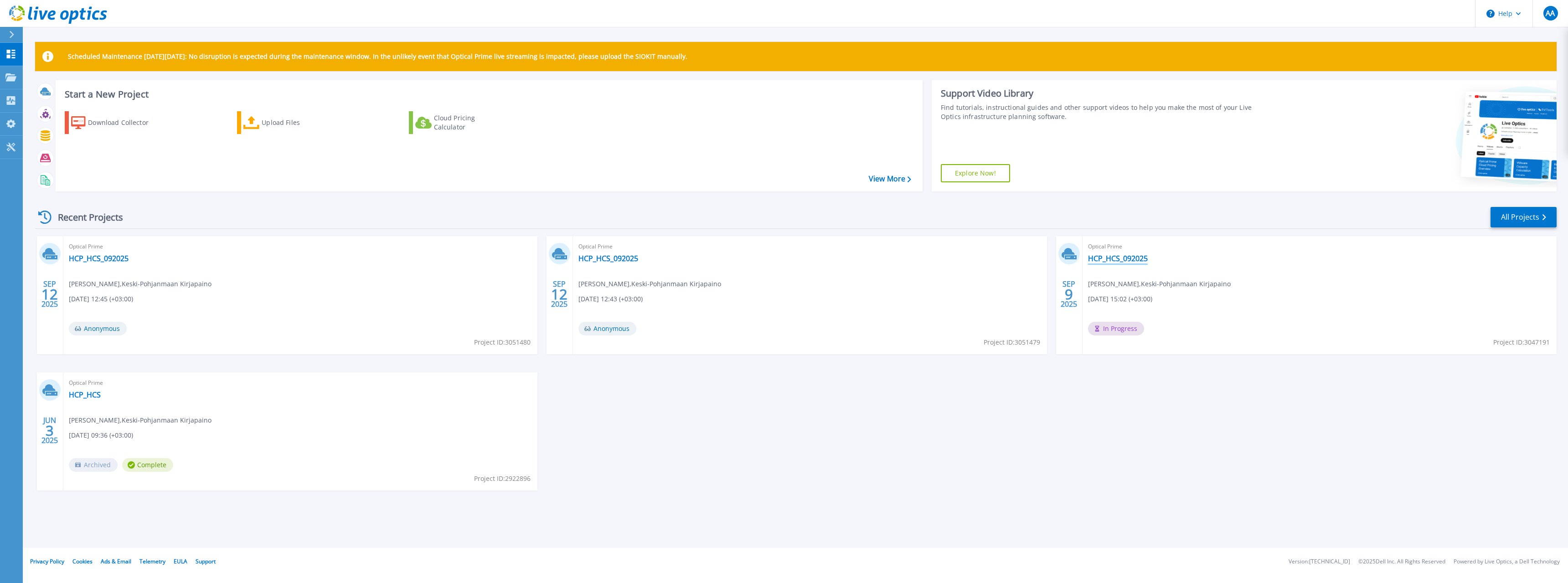
click at [1099, 260] on link "HCP_HCS_092025" at bounding box center [1117, 259] width 59 height 9
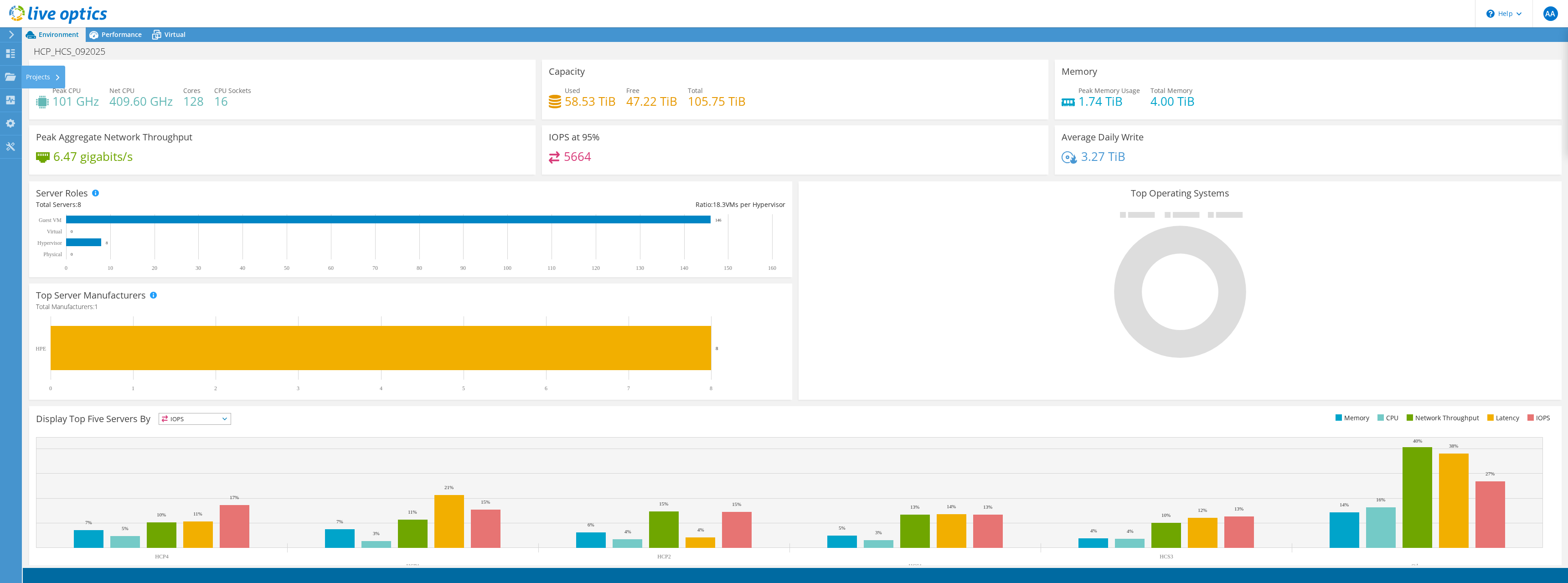
click at [27, 74] on div "Projects" at bounding box center [43, 77] width 44 height 23
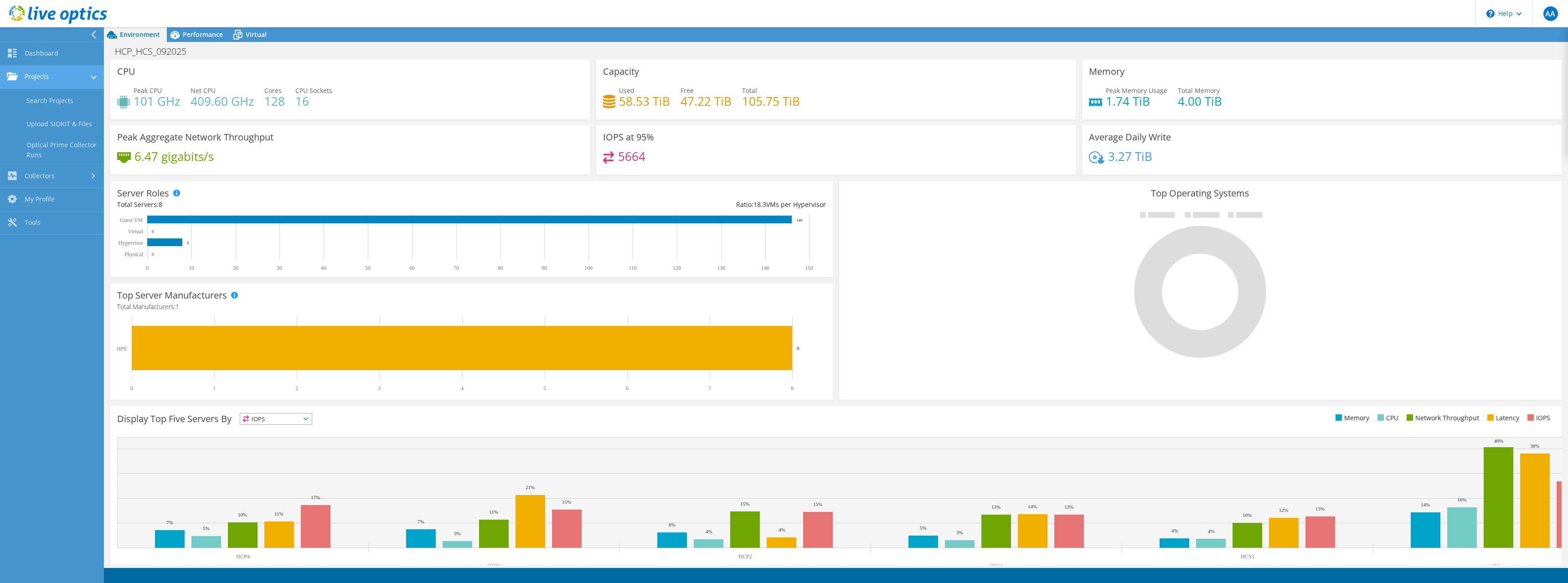
click at [46, 77] on link "Projects" at bounding box center [52, 77] width 104 height 23
click at [73, 81] on link "Projects" at bounding box center [52, 77] width 104 height 23
click at [48, 48] on link "Dashboard" at bounding box center [52, 53] width 104 height 23
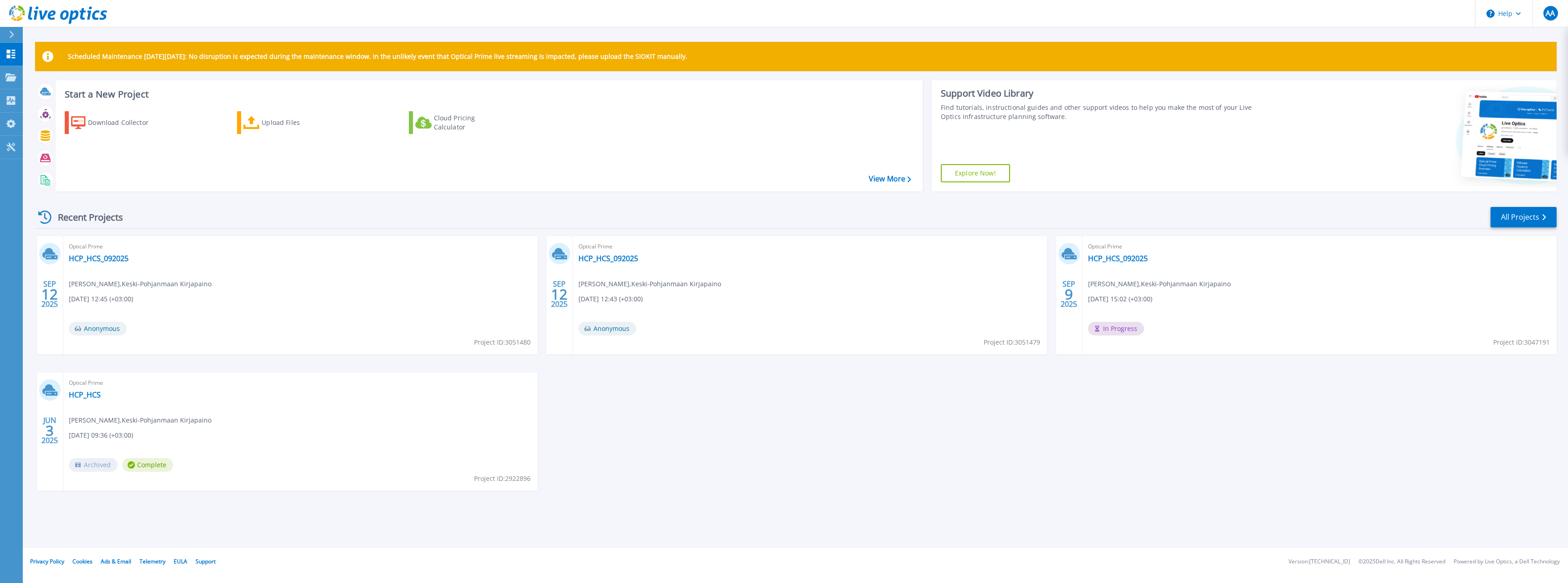
click at [616, 329] on span "Anonymous" at bounding box center [607, 329] width 58 height 14
click at [614, 264] on div "Optical Prime HCP_HCS_092025 Antti Asiala , Keski-Pohjanmaan Kirjapaino 09/12/2…" at bounding box center [810, 295] width 474 height 118
click at [617, 257] on link "HCP_HCS_092025" at bounding box center [607, 259] width 59 height 9
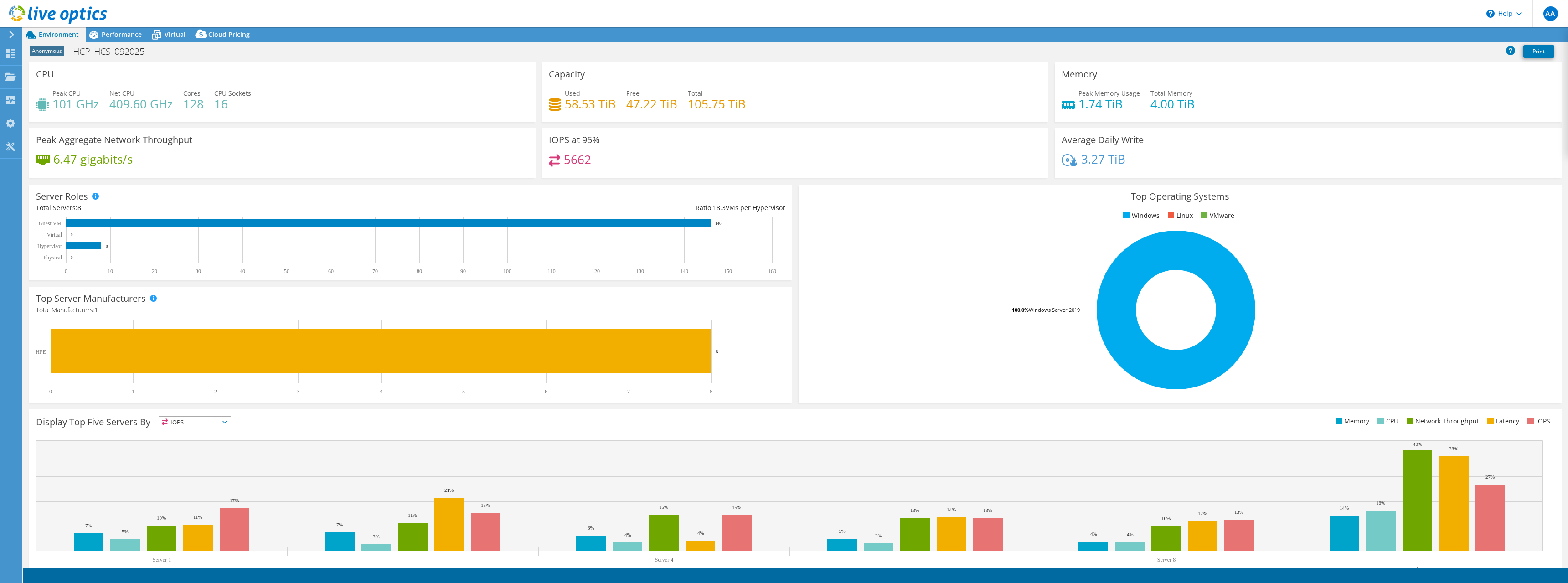
select select "USD"
click at [125, 37] on span "Performance" at bounding box center [122, 34] width 40 height 8
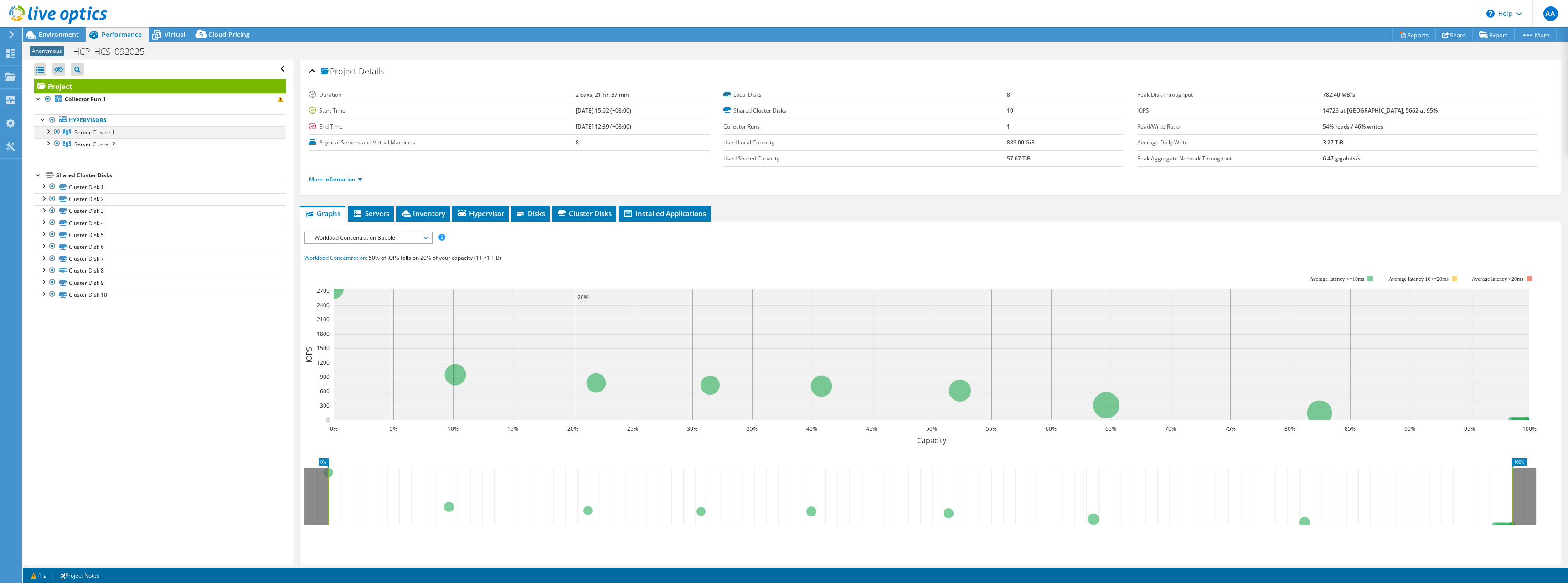
click at [48, 135] on div at bounding box center [48, 131] width 9 height 9
click at [253, 34] on div "Cloud Pricing" at bounding box center [224, 35] width 64 height 15
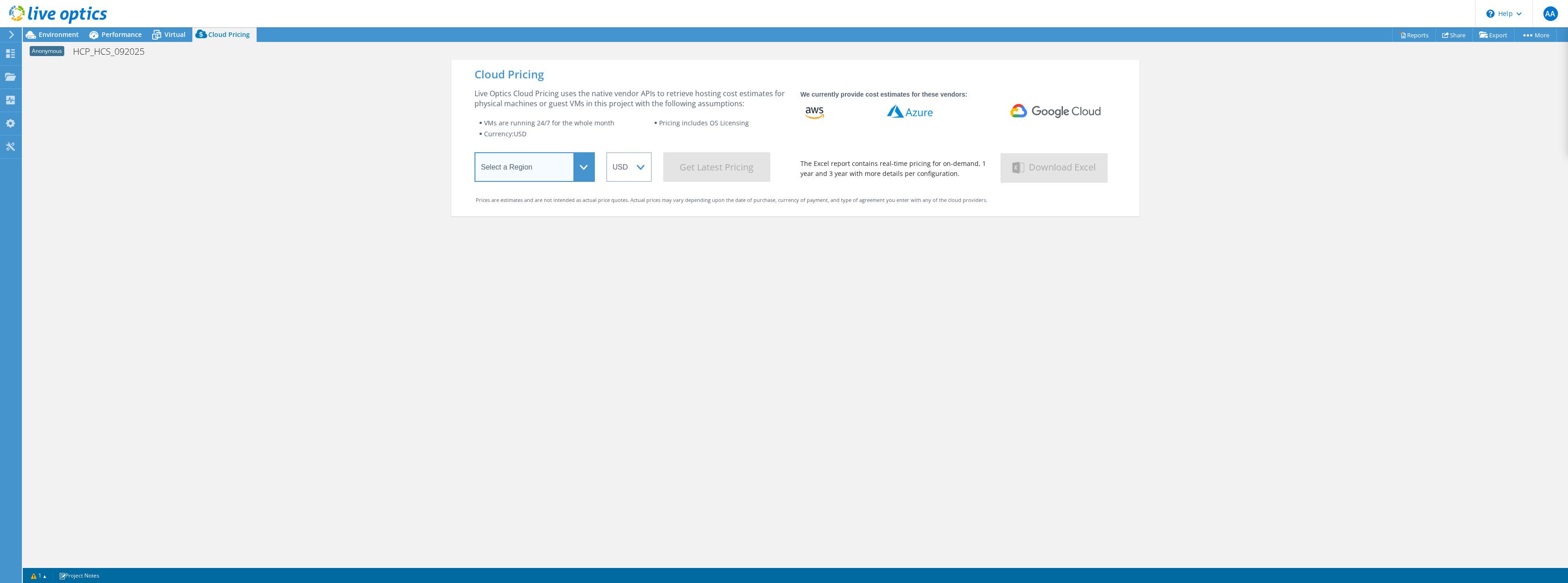
click at [562, 172] on select "Select a Region Asia Pacific (Hong Kong) Asia Pacific (Mumbai) Asia Pacific (Se…" at bounding box center [535, 167] width 121 height 29
select select "EULondon"
click at [475, 154] on select "Select a Region Asia Pacific (Hong Kong) Asia Pacific (Mumbai) Asia Pacific (Se…" at bounding box center [535, 167] width 121 height 29
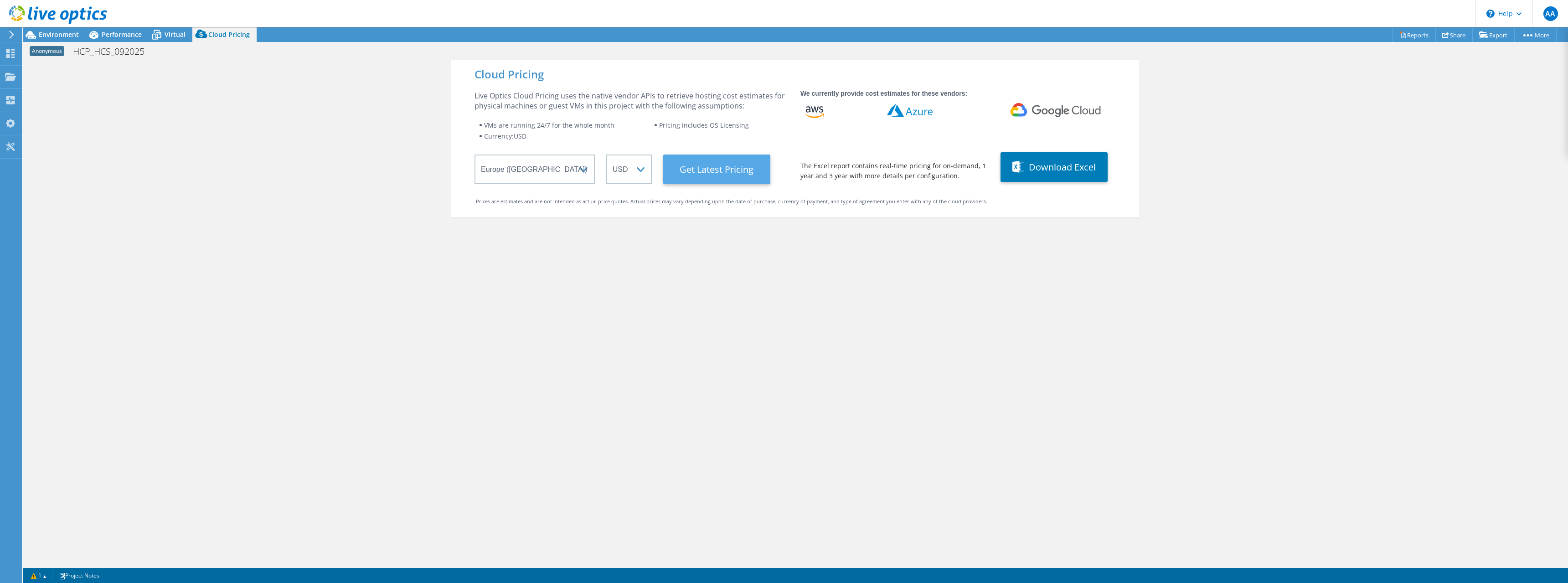
click at [671, 178] on Latest "Get Latest Pricing" at bounding box center [716, 169] width 107 height 29
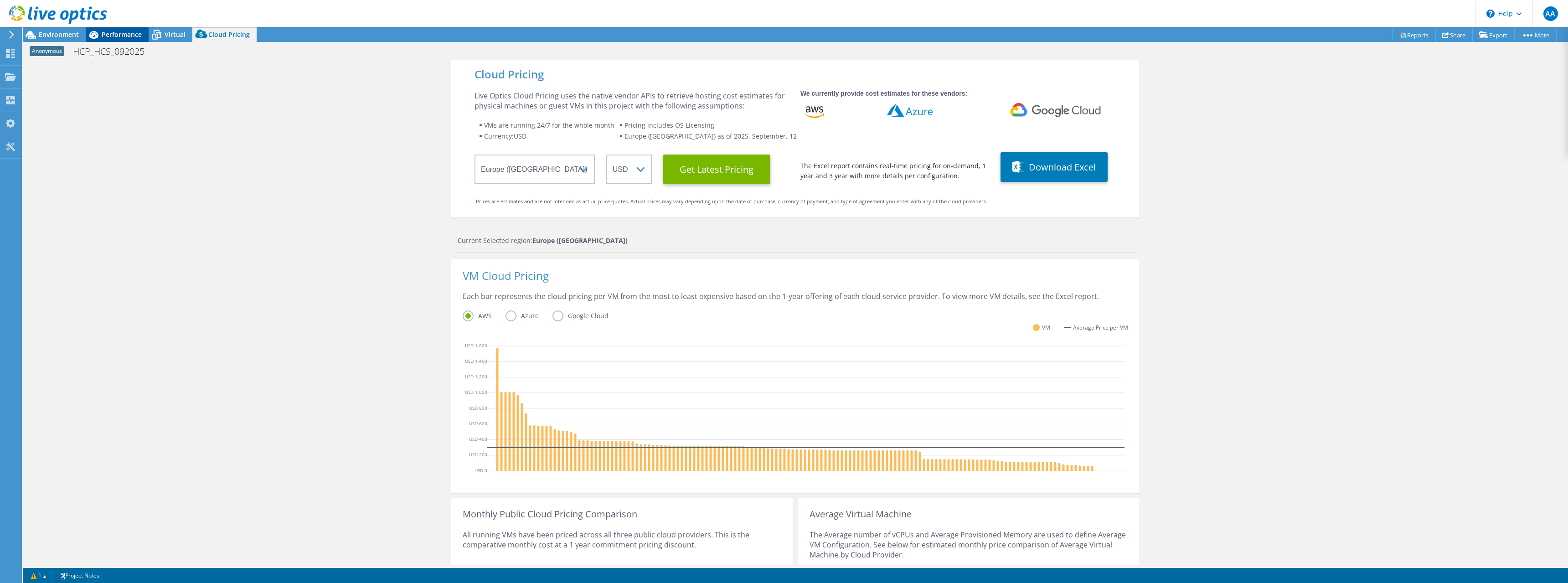
click at [123, 36] on span "Performance" at bounding box center [122, 34] width 40 height 8
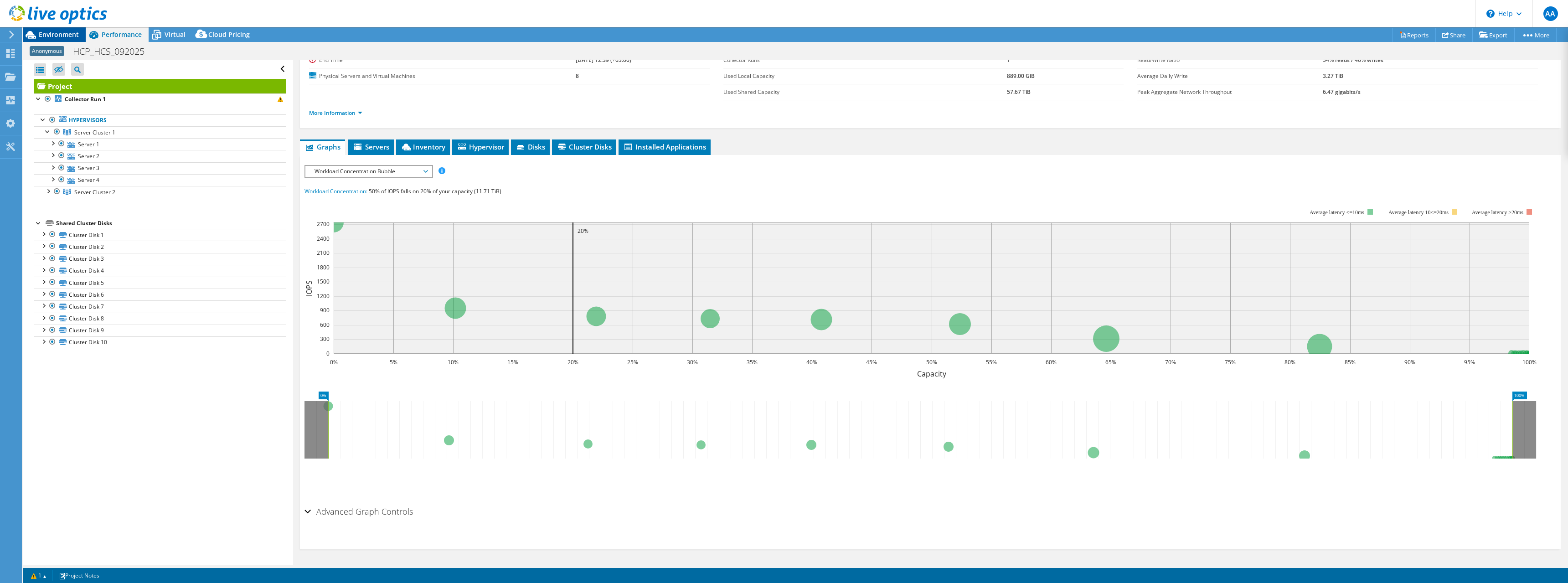
click at [56, 35] on span "Environment" at bounding box center [59, 34] width 40 height 8
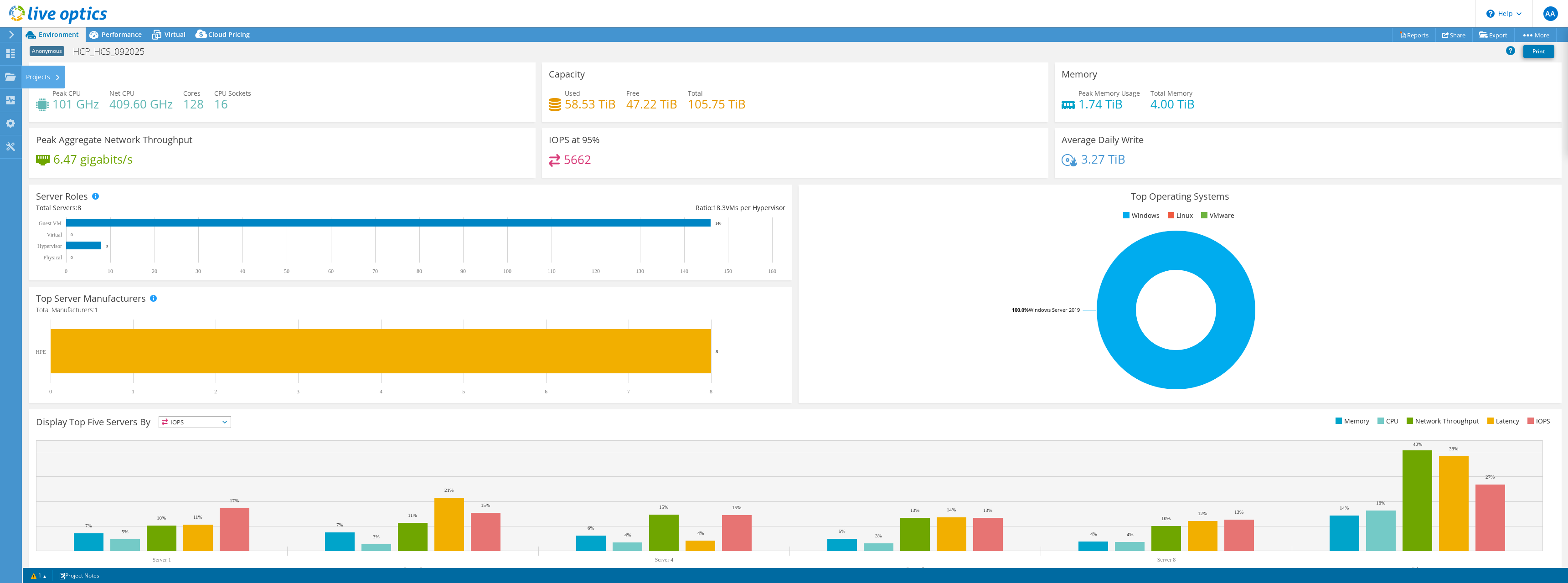
click at [27, 78] on div "Projects" at bounding box center [43, 77] width 44 height 23
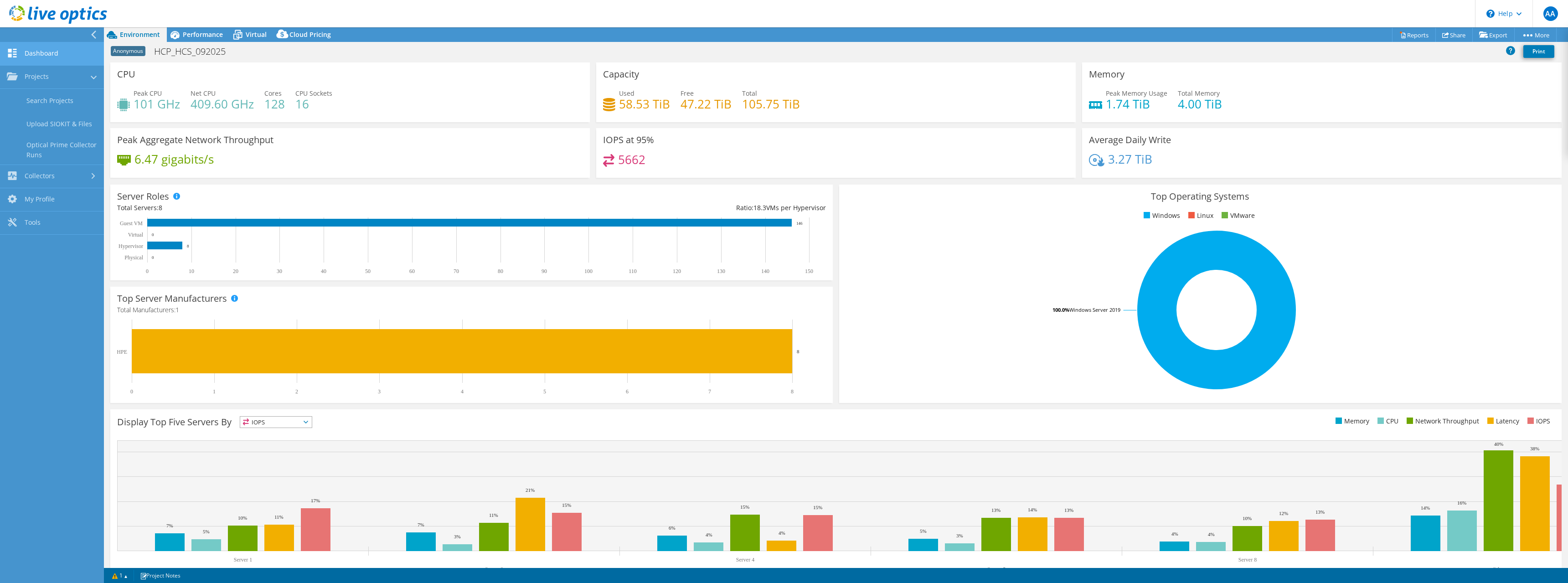
click at [72, 51] on link "Dashboard" at bounding box center [52, 53] width 104 height 23
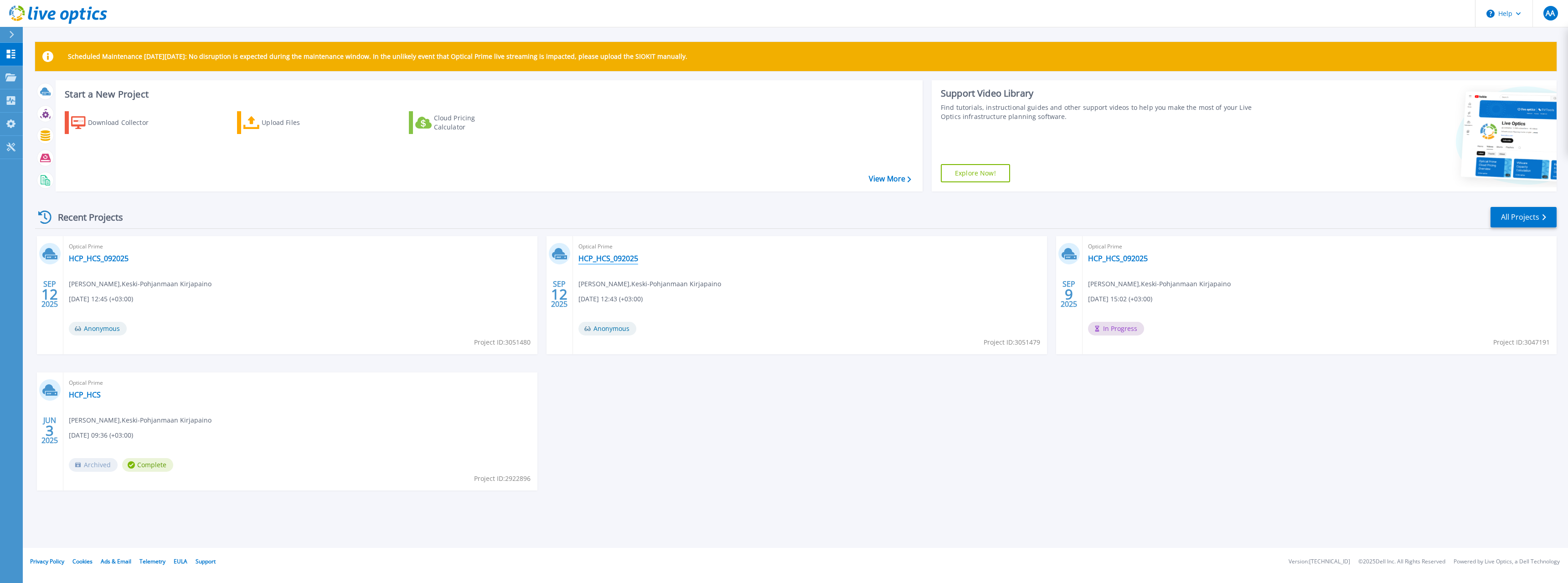
click at [616, 257] on link "HCP_HCS_092025" at bounding box center [607, 259] width 59 height 9
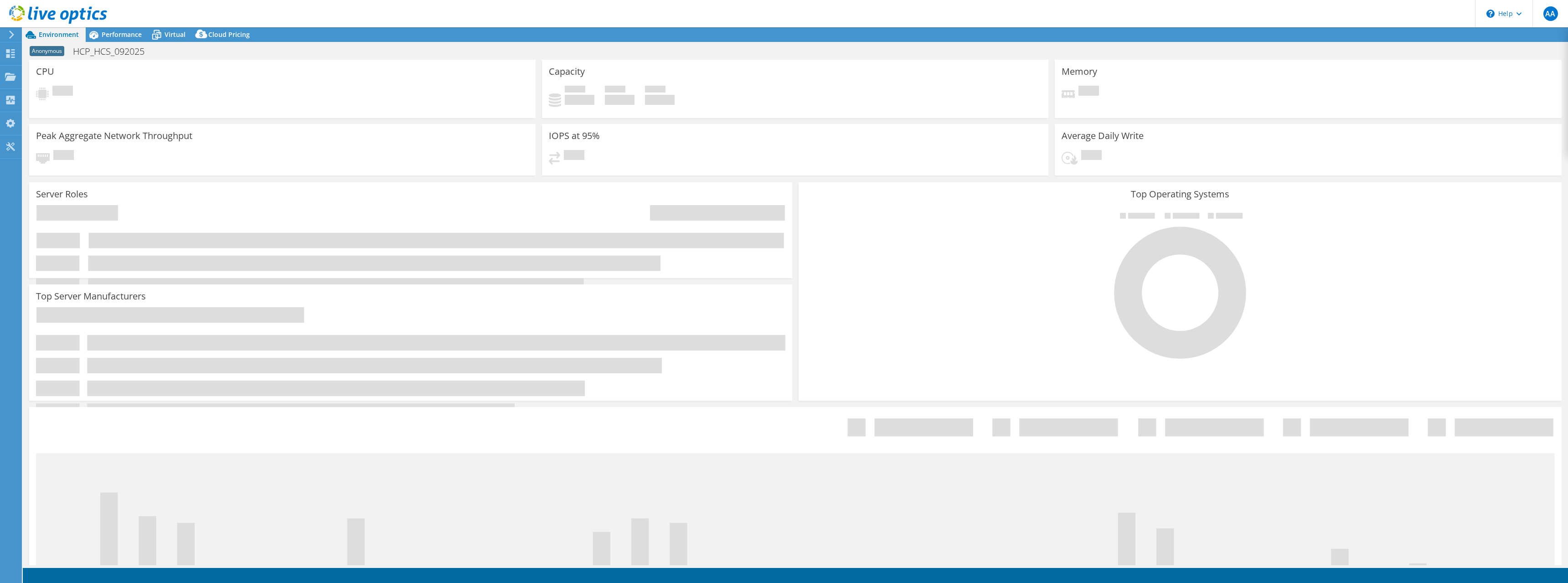
select select "EULondon"
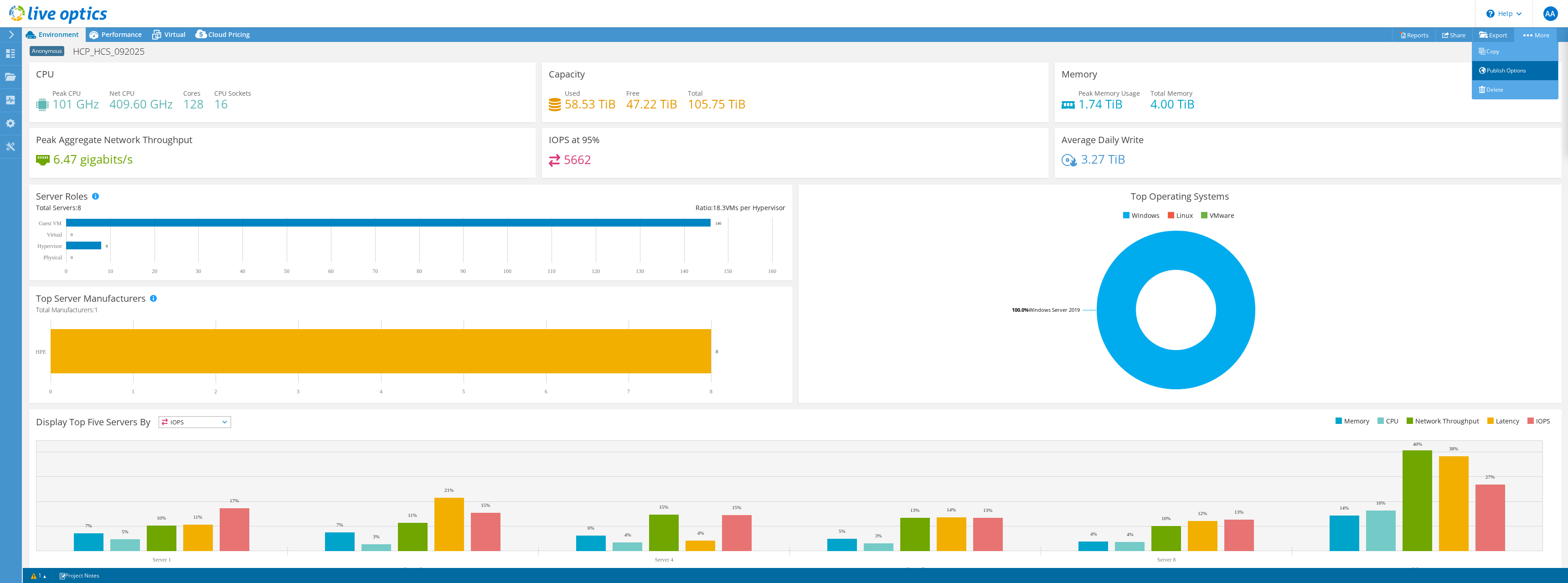
click at [1504, 64] on link "Publish Options" at bounding box center [1515, 70] width 87 height 19
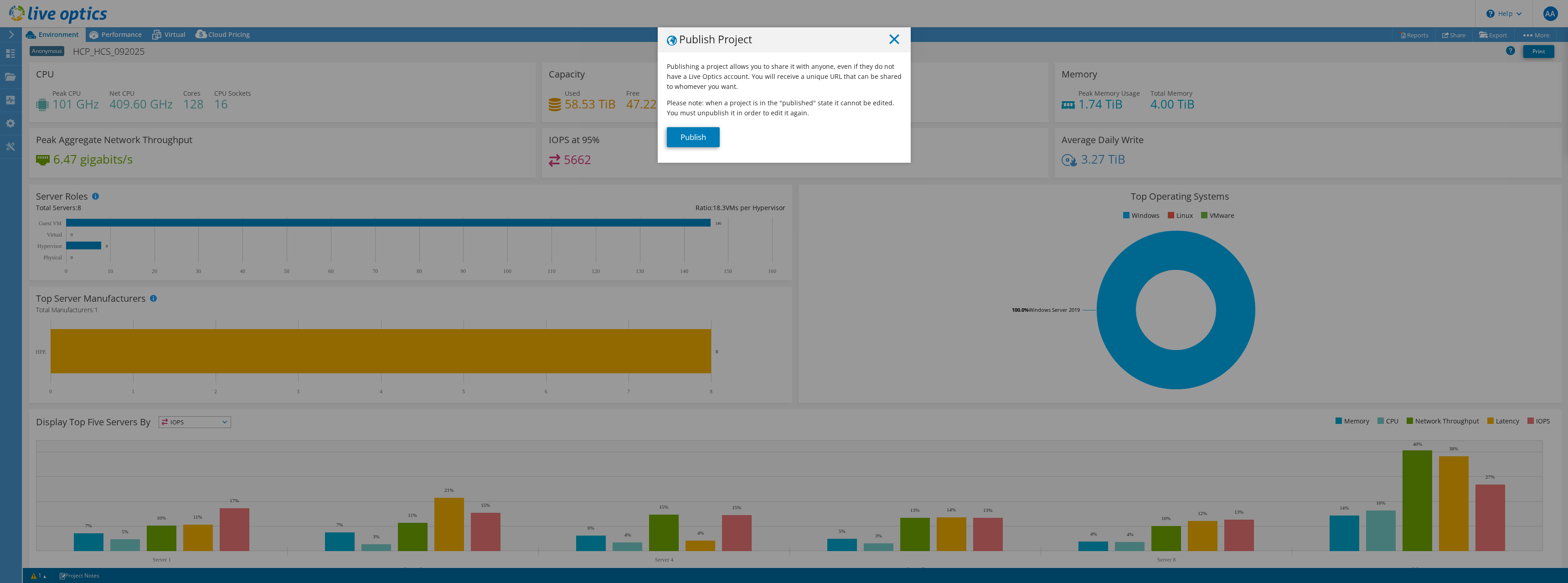
click at [892, 40] on line at bounding box center [895, 39] width 9 height 9
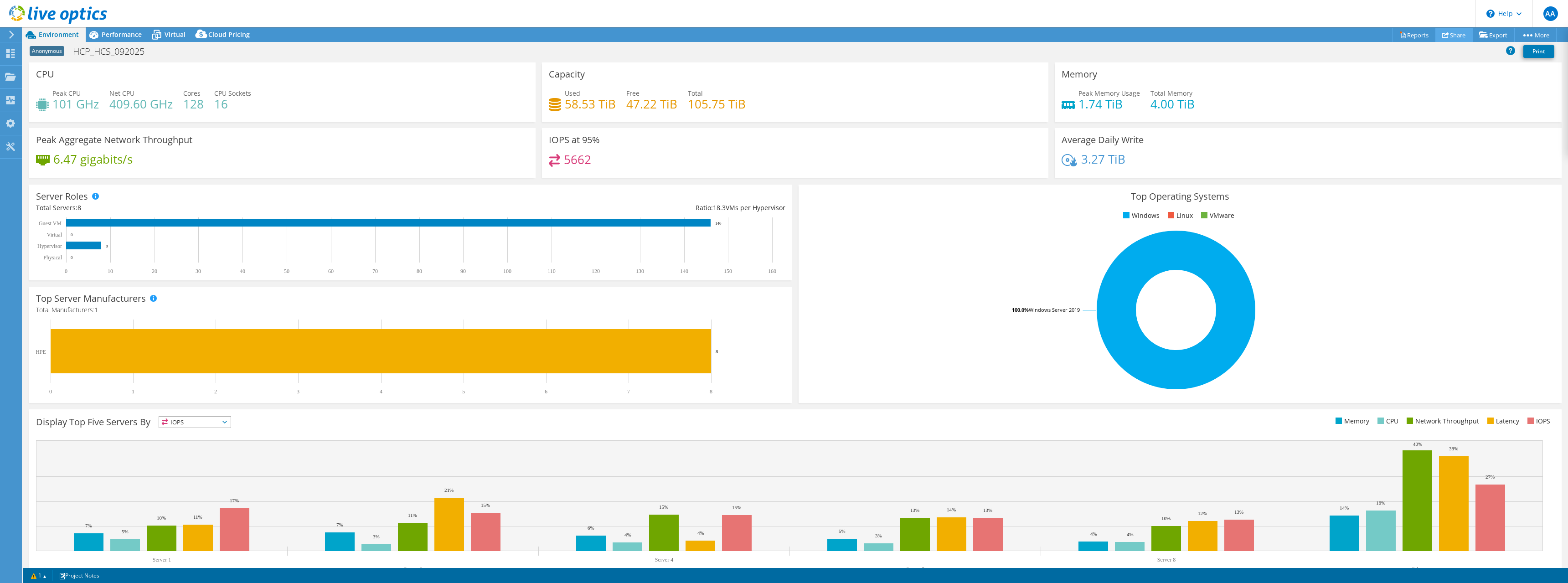
click at [1441, 38] on div "This project has been archived. No changes can be made, and graphs and summary …" at bounding box center [795, 305] width 1545 height 556
click at [1444, 33] on link "Share" at bounding box center [1454, 34] width 38 height 14
click at [44, 51] on span "Anonymous" at bounding box center [47, 50] width 35 height 10
click at [10, 36] on icon at bounding box center [11, 34] width 6 height 8
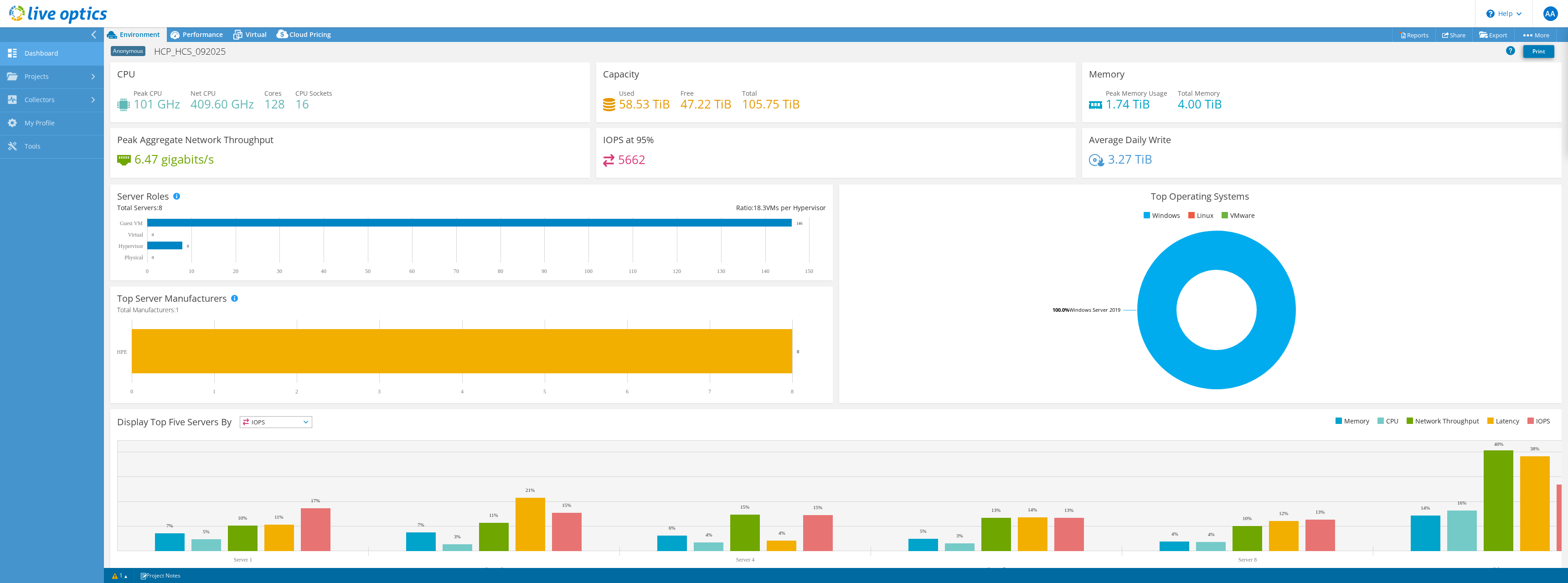
click at [26, 52] on link "Dashboard" at bounding box center [52, 53] width 104 height 23
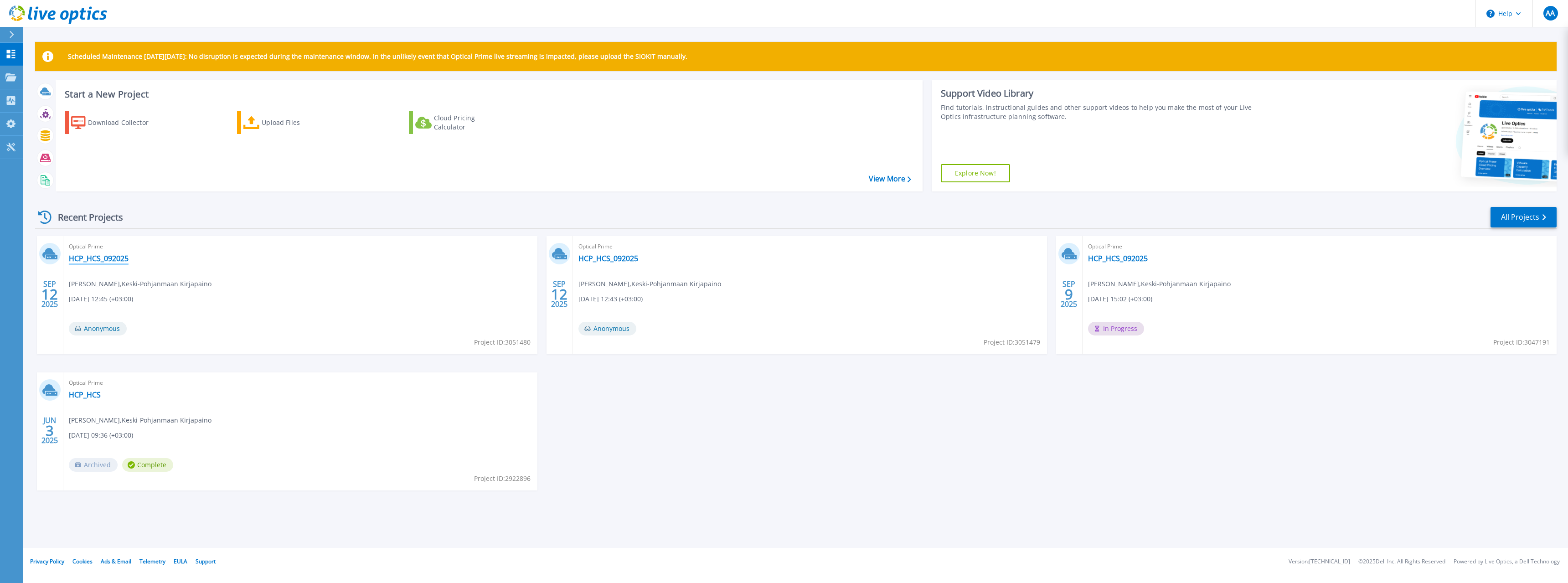
click at [95, 259] on link "HCP_HCS_092025" at bounding box center [98, 259] width 59 height 9
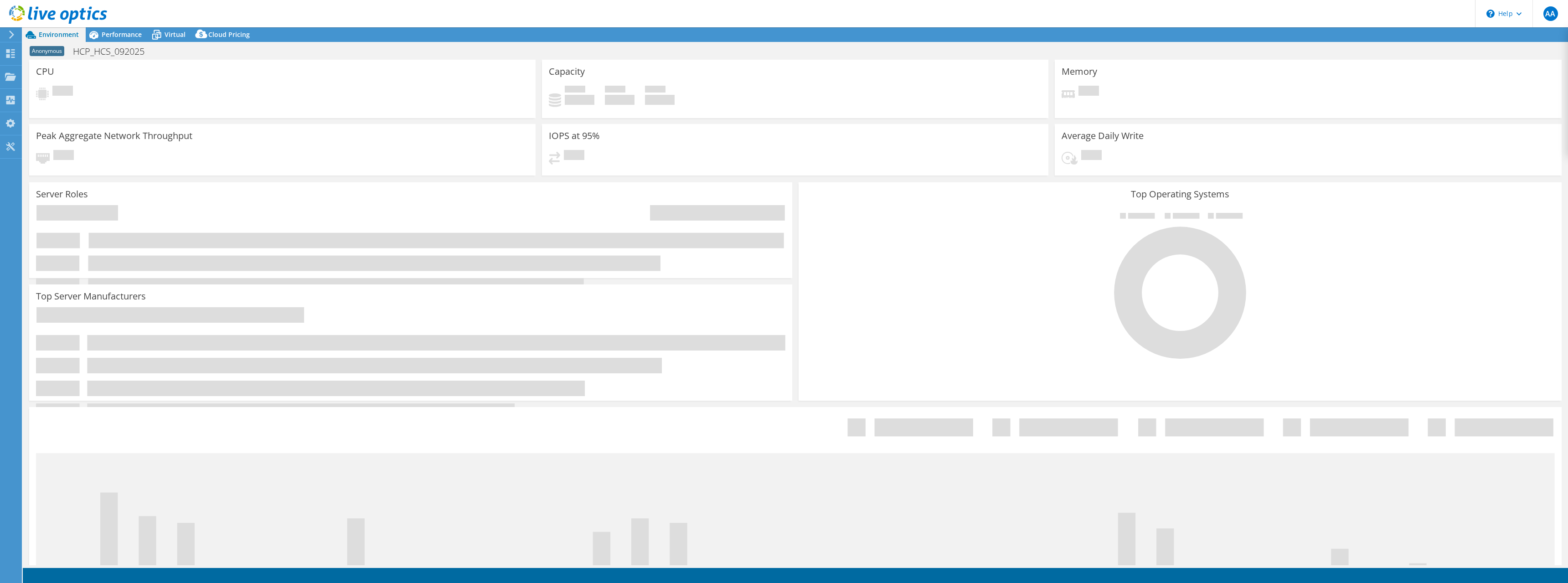
select select "USD"
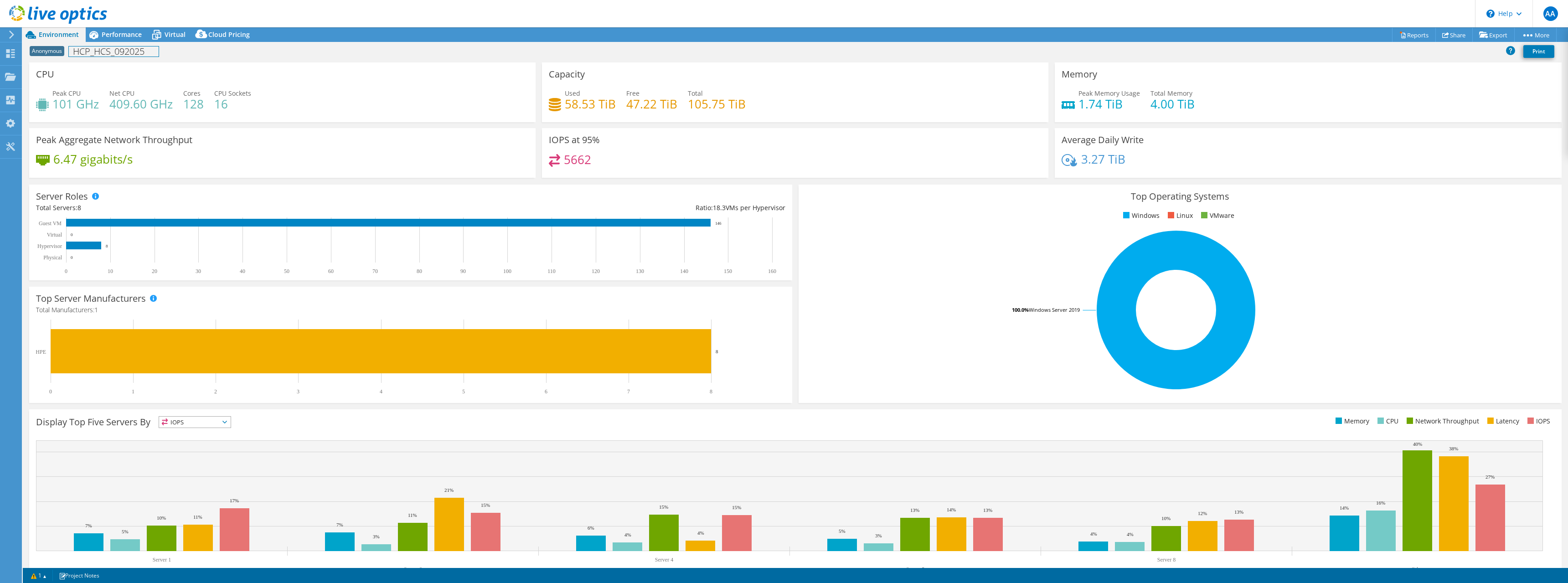
click at [135, 52] on h1 "HCP_HCS_092025" at bounding box center [113, 51] width 90 height 10
click at [97, 51] on h1 "HCP_HCS_092025" at bounding box center [113, 51] width 90 height 10
click at [148, 51] on h1 "HCP_HCS_092025" at bounding box center [113, 51] width 90 height 10
click at [184, 53] on link at bounding box center [180, 50] width 13 height 11
click at [30, 74] on div "Projects" at bounding box center [43, 77] width 44 height 23
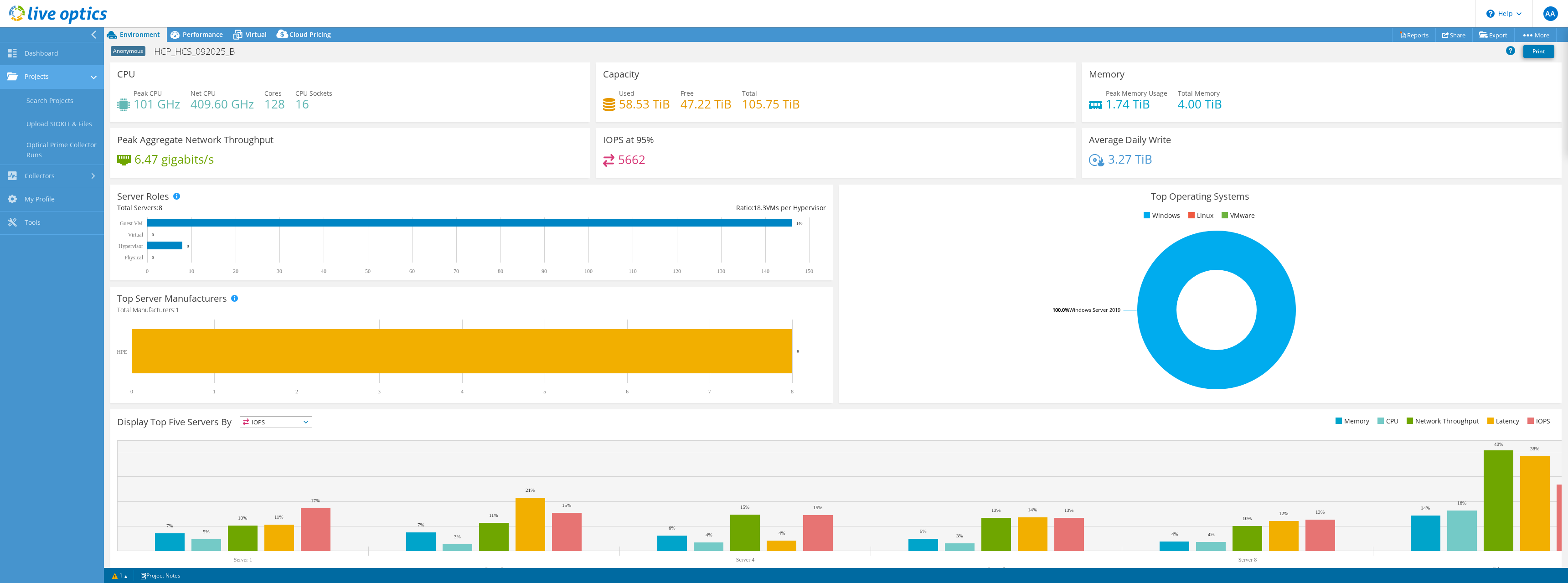
click at [55, 76] on link "Projects" at bounding box center [52, 77] width 104 height 23
click at [50, 59] on link "Dashboard" at bounding box center [52, 53] width 104 height 23
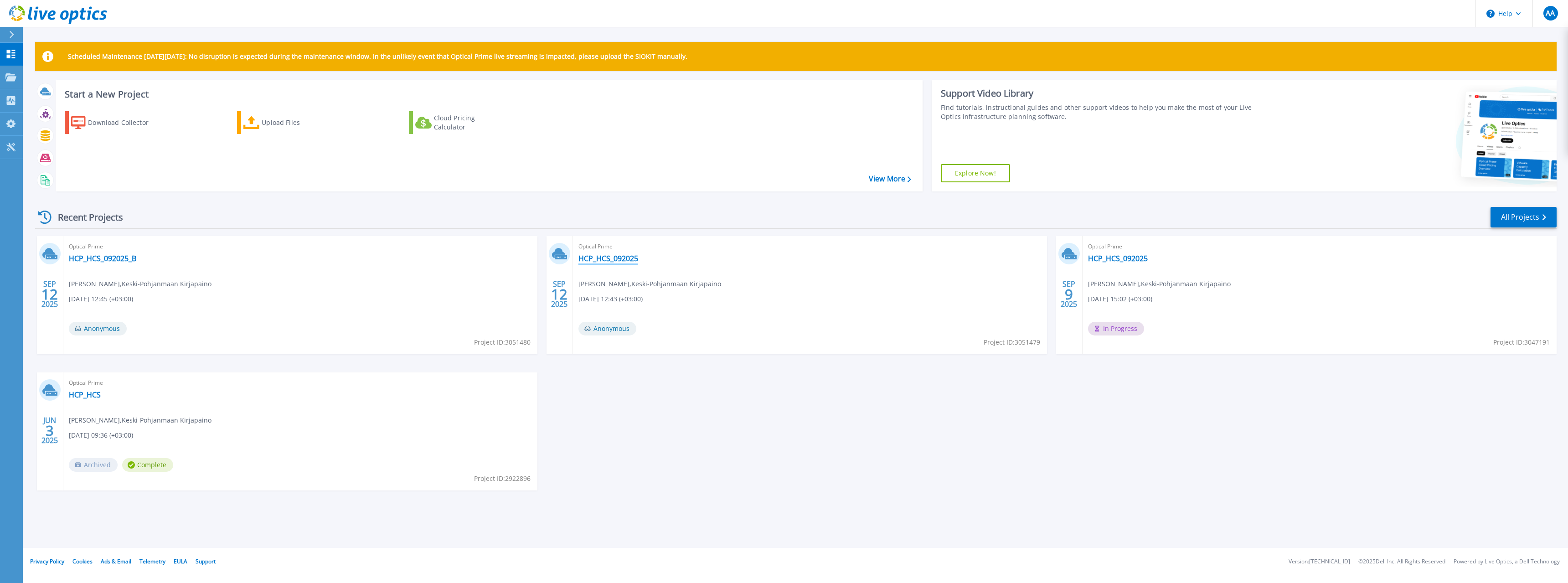
click at [615, 258] on link "HCP_HCS_092025" at bounding box center [607, 259] width 59 height 9
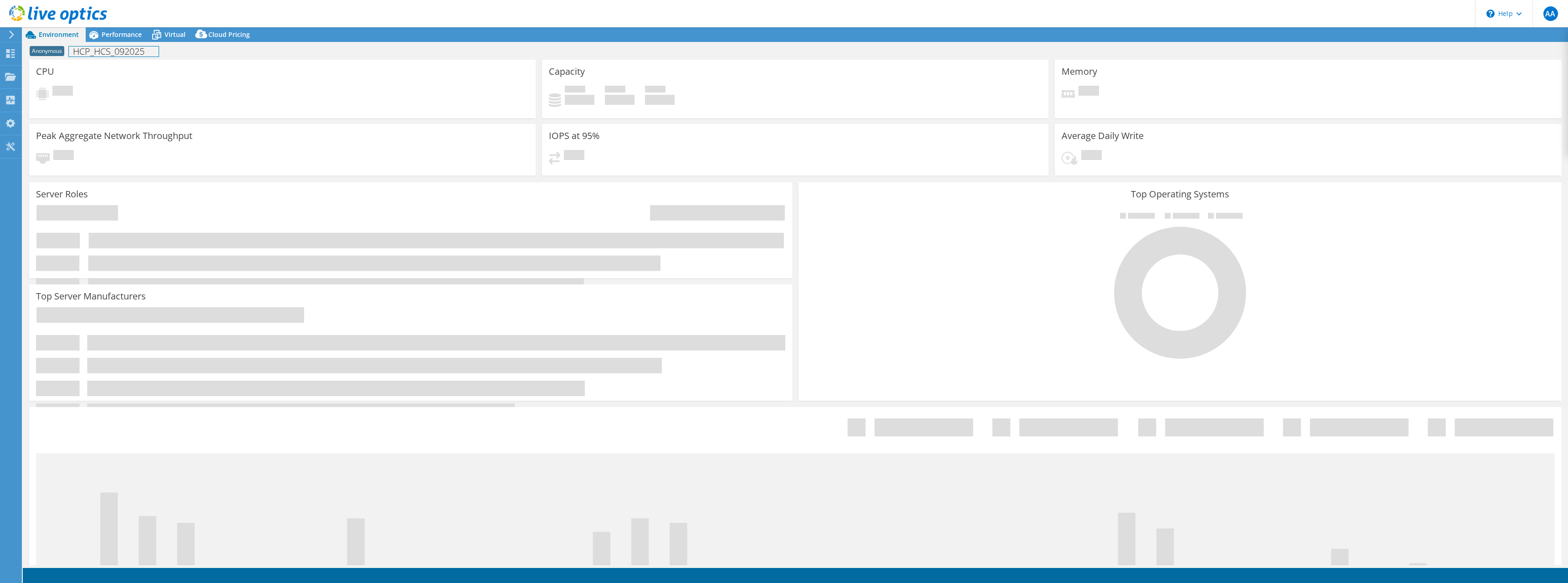
click at [119, 55] on h1 "HCP_HCS_092025" at bounding box center [113, 51] width 90 height 10
select select "EULondon"
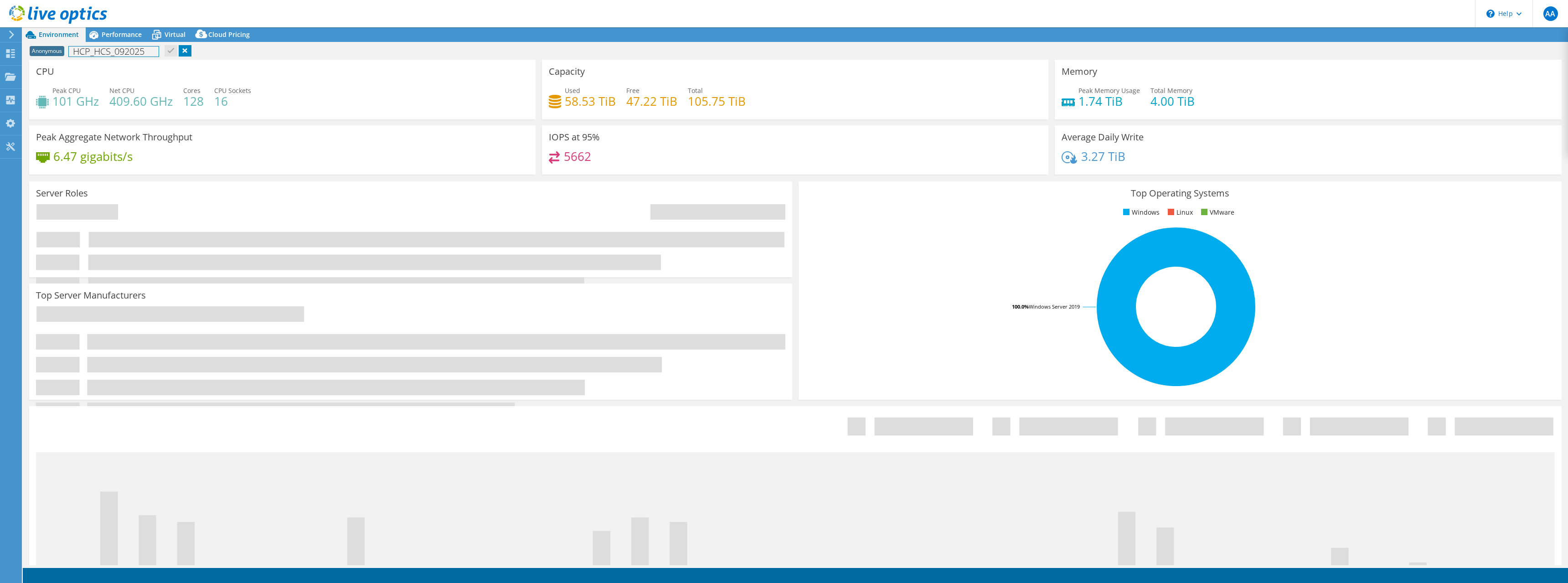
click at [146, 53] on h1 "HCP_HCS_092025" at bounding box center [113, 51] width 90 height 10
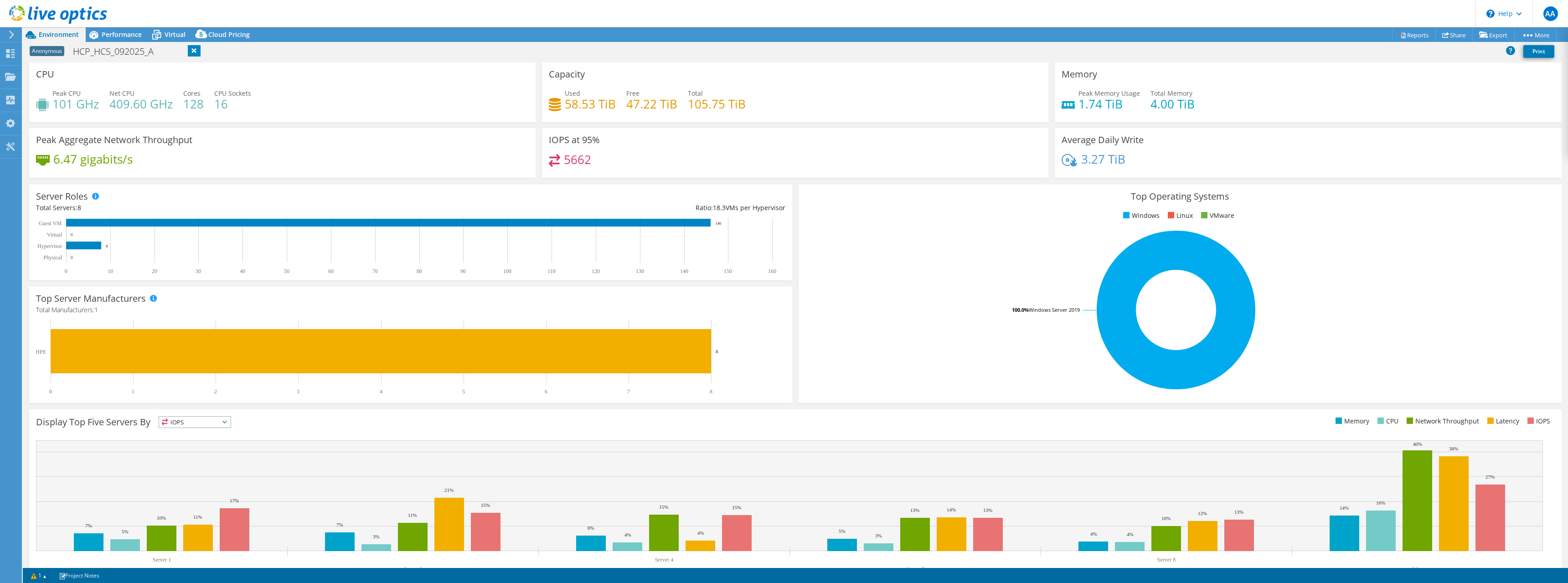
click at [349, 61] on div "Anonymous HCP_HCS_092025_A Print" at bounding box center [795, 52] width 1545 height 19
click at [140, 50] on h1 "HCP_HCS_092025" at bounding box center [113, 51] width 90 height 10
click at [149, 52] on h1 "HCP_HCS_092025" at bounding box center [113, 51] width 90 height 10
click at [177, 51] on link at bounding box center [180, 50] width 13 height 11
click at [1446, 35] on link "Share" at bounding box center [1454, 34] width 38 height 14
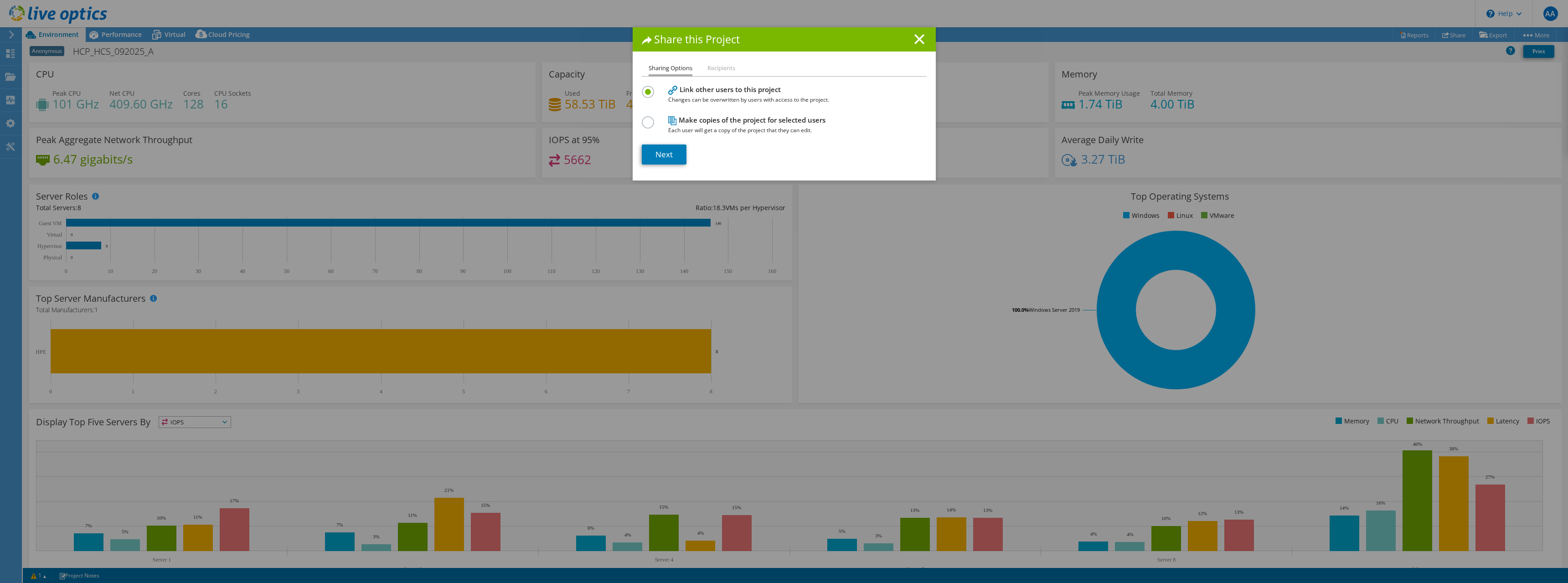
click at [924, 38] on div "Share this Project" at bounding box center [784, 39] width 303 height 24
click at [915, 39] on icon at bounding box center [919, 38] width 10 height 10
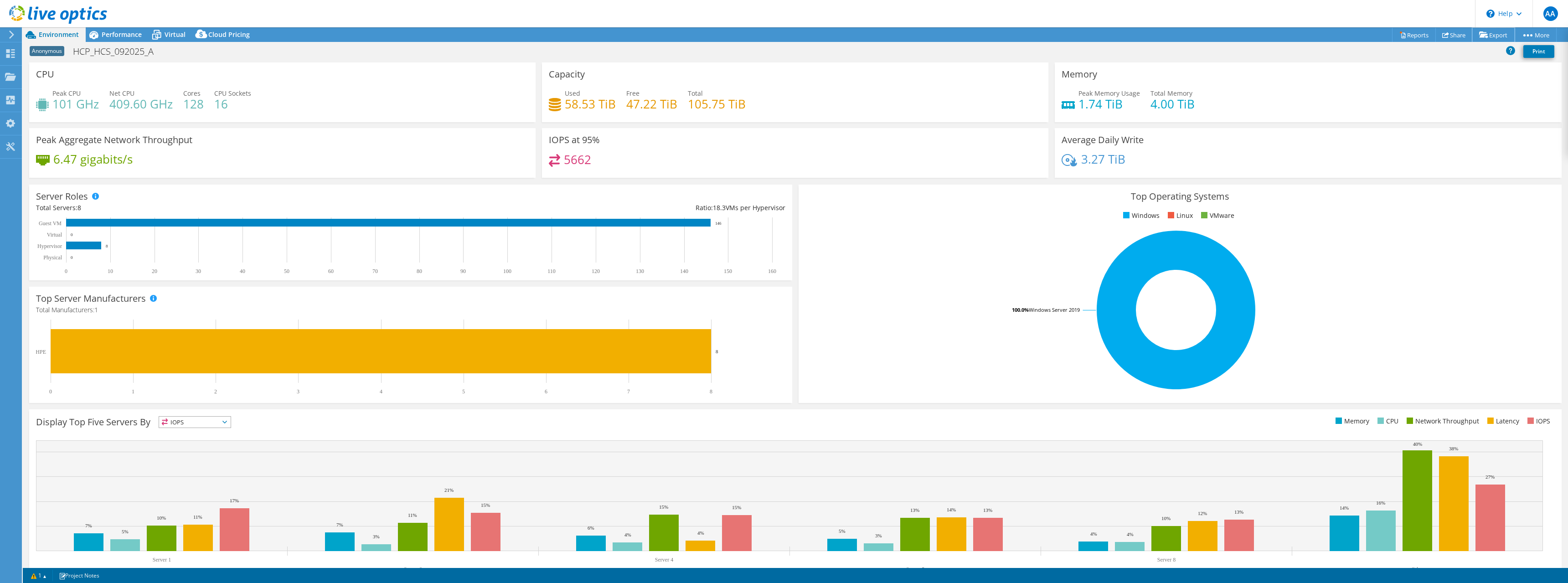
click at [1481, 36] on icon at bounding box center [1484, 34] width 9 height 6
click at [1499, 71] on link "Publish Options" at bounding box center [1515, 70] width 87 height 19
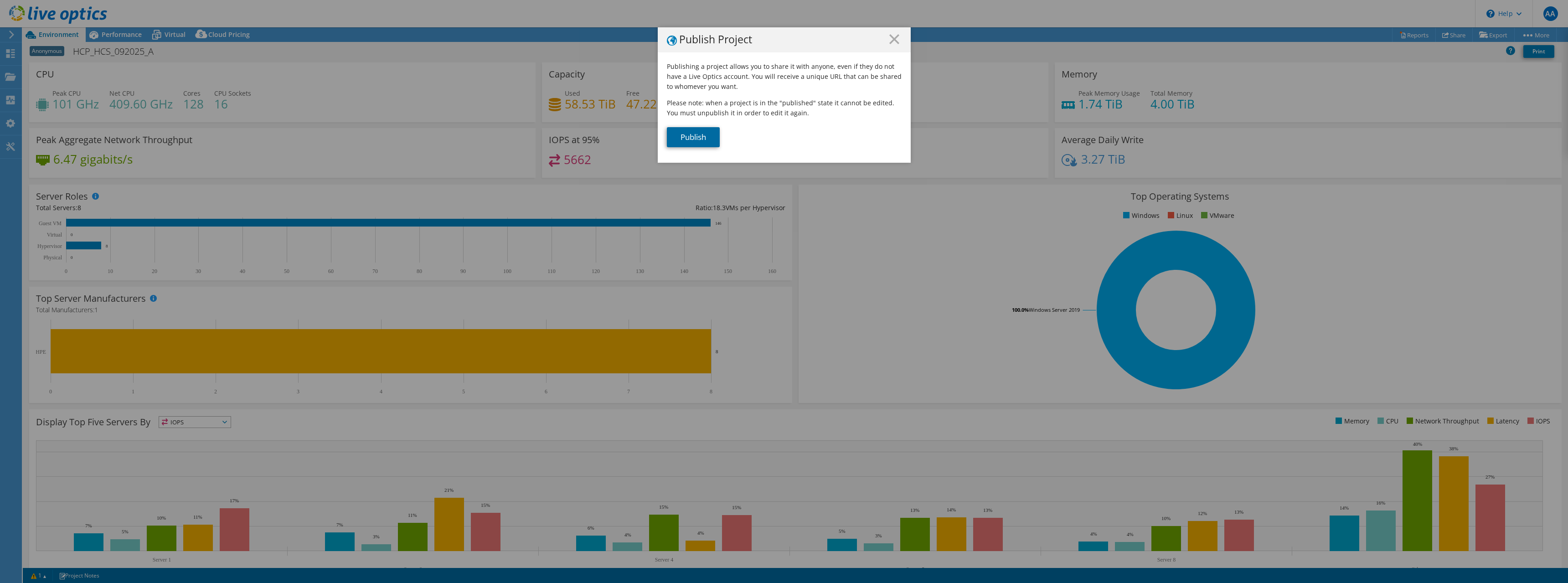
click at [693, 136] on link "Publish" at bounding box center [693, 137] width 53 height 20
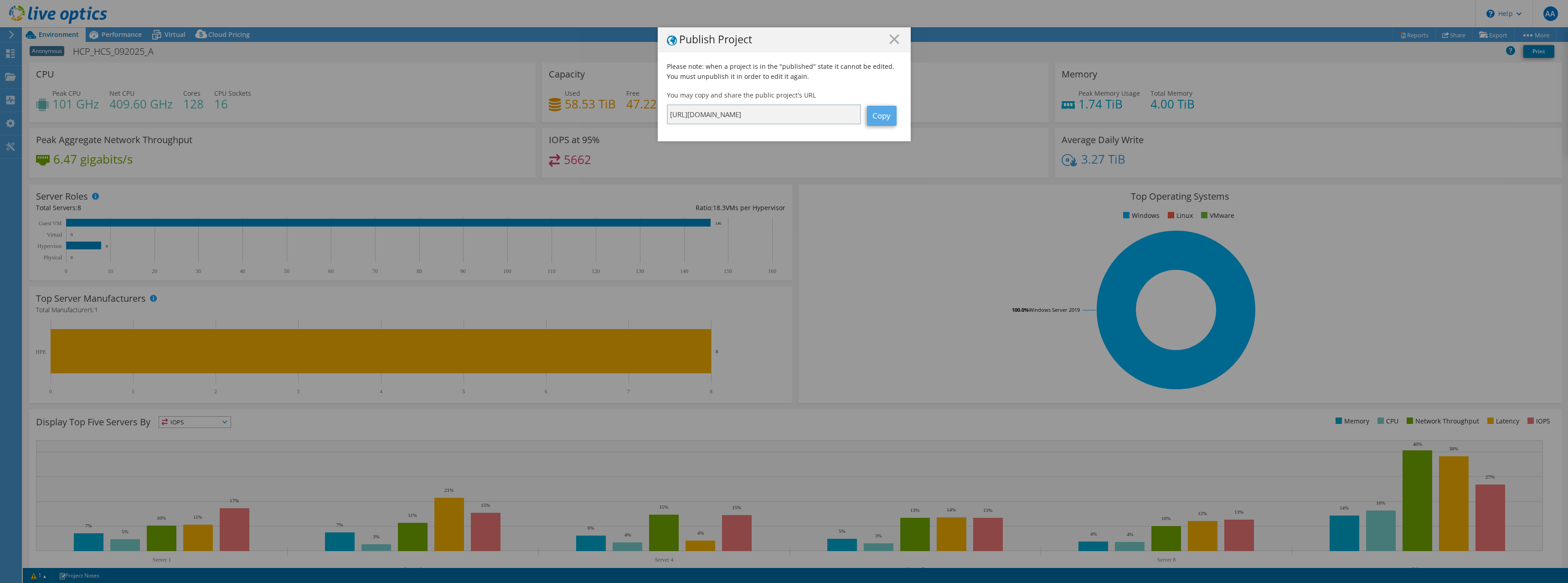
click at [879, 114] on link "Copy" at bounding box center [882, 116] width 29 height 20
click at [894, 38] on icon at bounding box center [894, 38] width 10 height 10
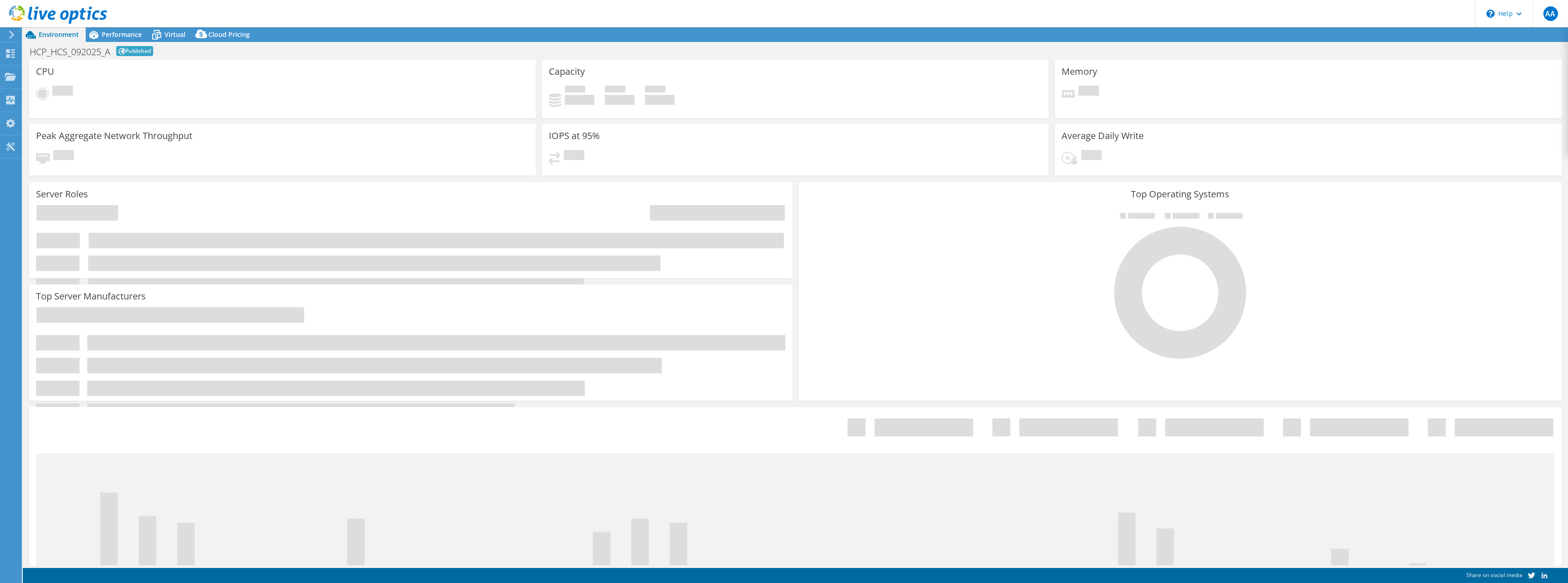
select select "EULondon"
select select "USD"
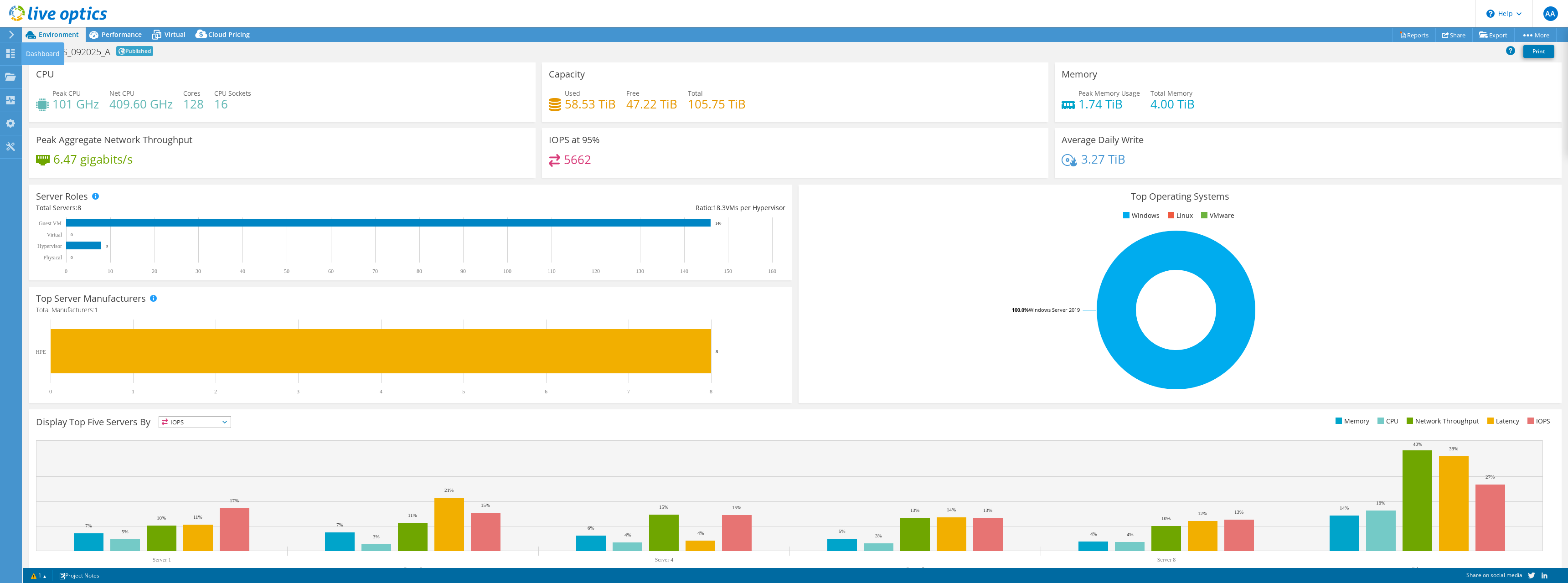
click at [32, 52] on div "Dashboard" at bounding box center [42, 53] width 43 height 23
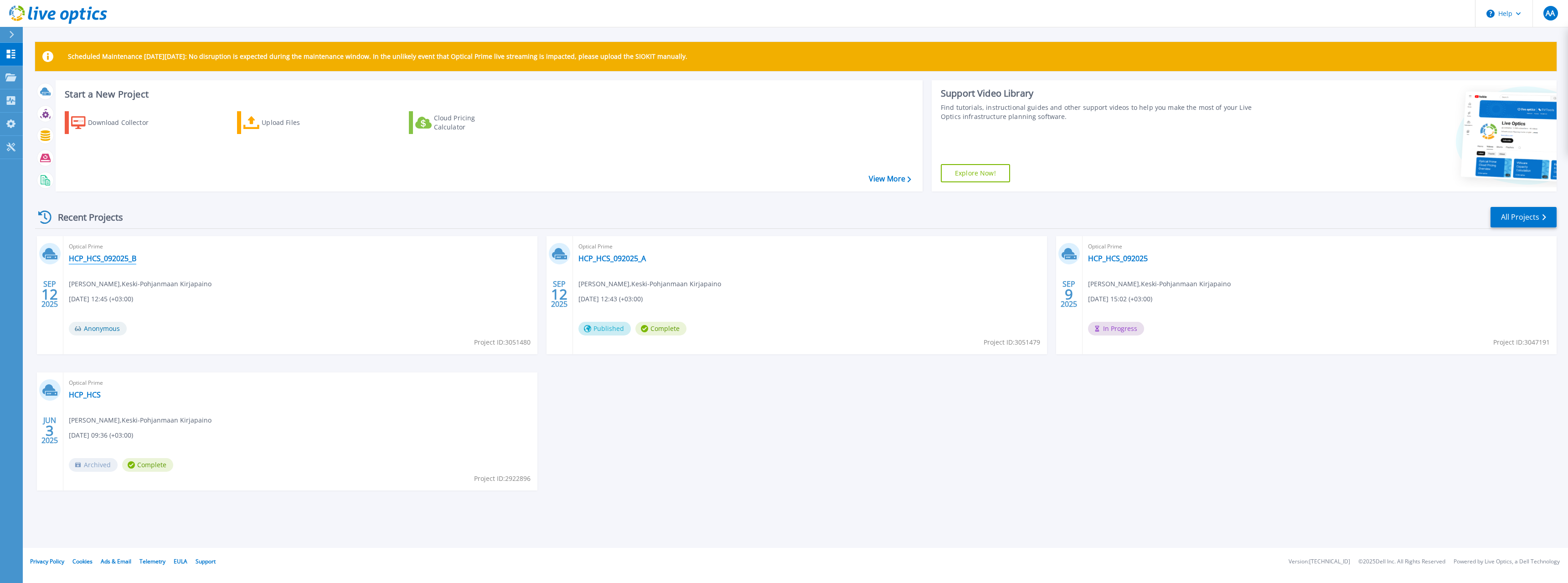
click at [106, 260] on link "HCP_HCS_092025_B" at bounding box center [102, 259] width 68 height 9
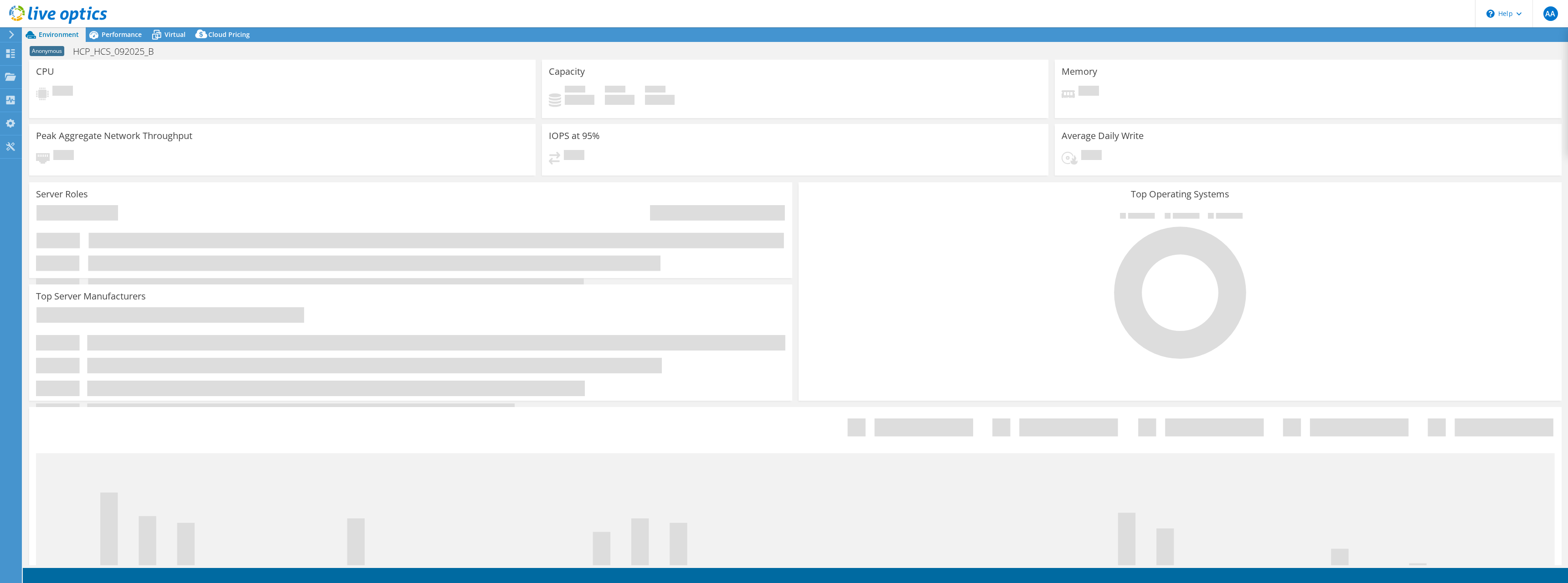
select select "USD"
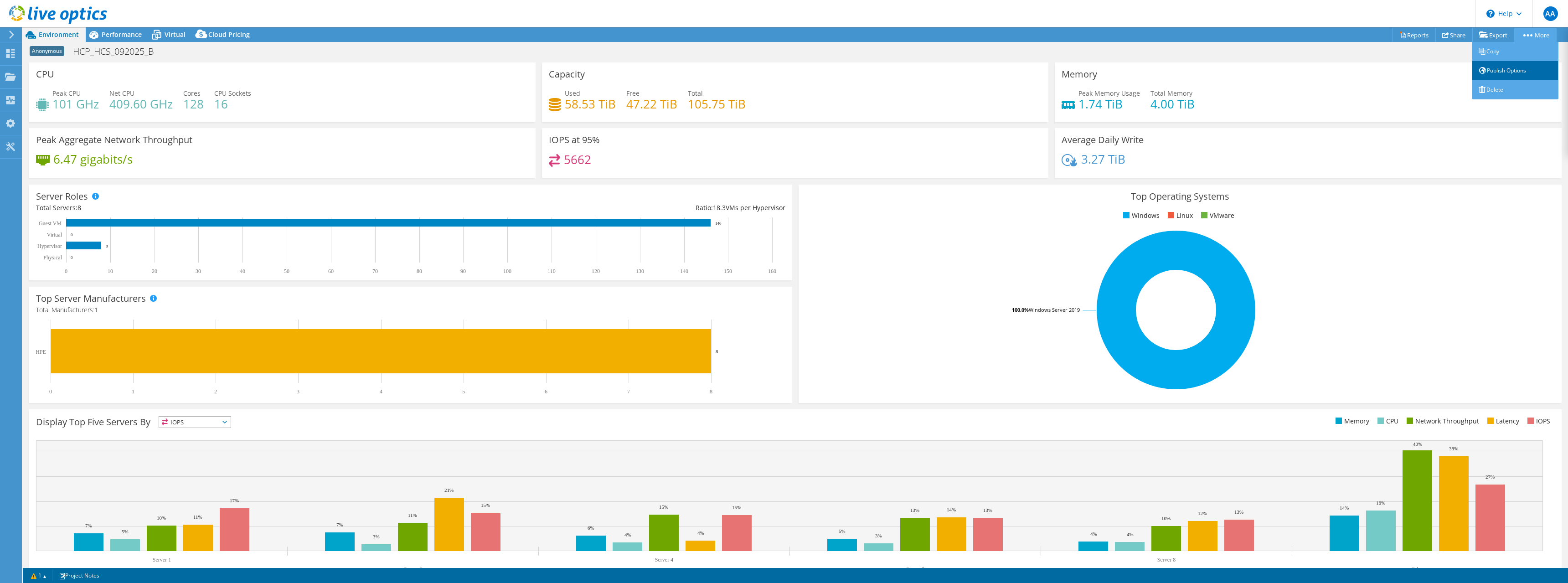
drag, startPoint x: 1509, startPoint y: 73, endPoint x: 1492, endPoint y: 78, distance: 17.7
click at [1507, 73] on link "Publish Options" at bounding box center [1515, 70] width 87 height 19
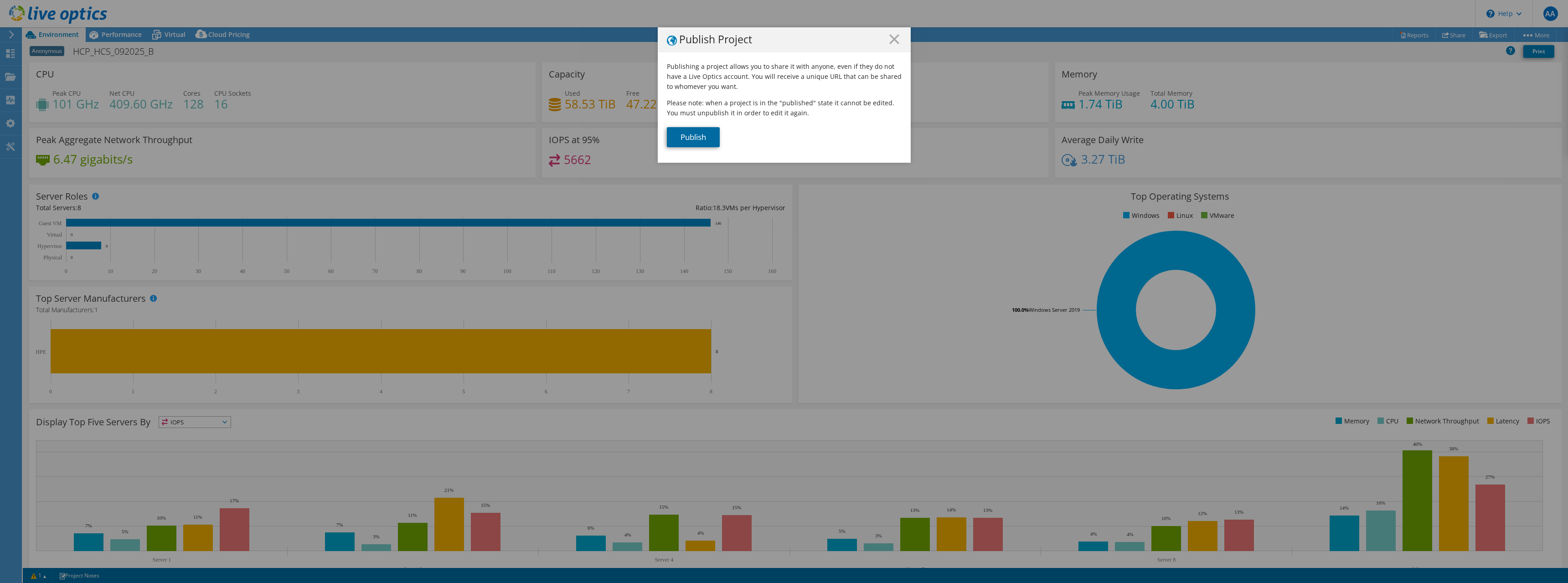
click at [671, 142] on link "Publish" at bounding box center [693, 137] width 53 height 20
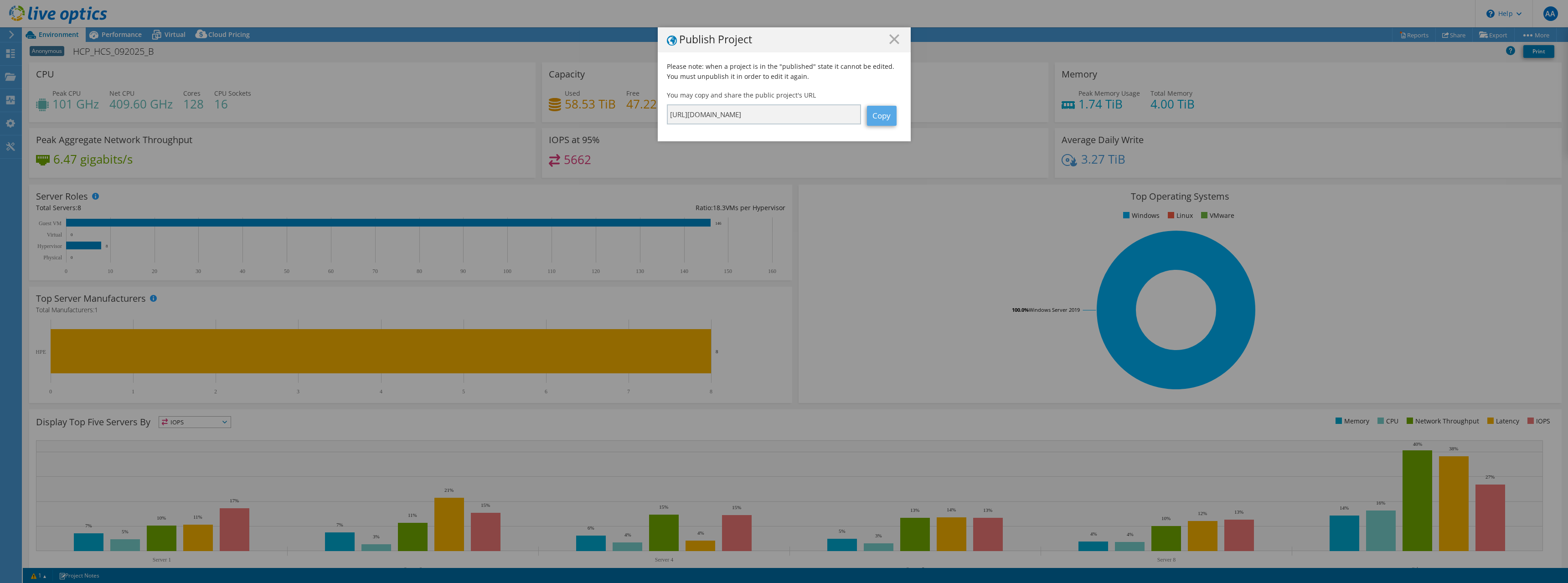
click at [872, 120] on link "Copy" at bounding box center [882, 116] width 29 height 20
